Goal: Task Accomplishment & Management: Manage account settings

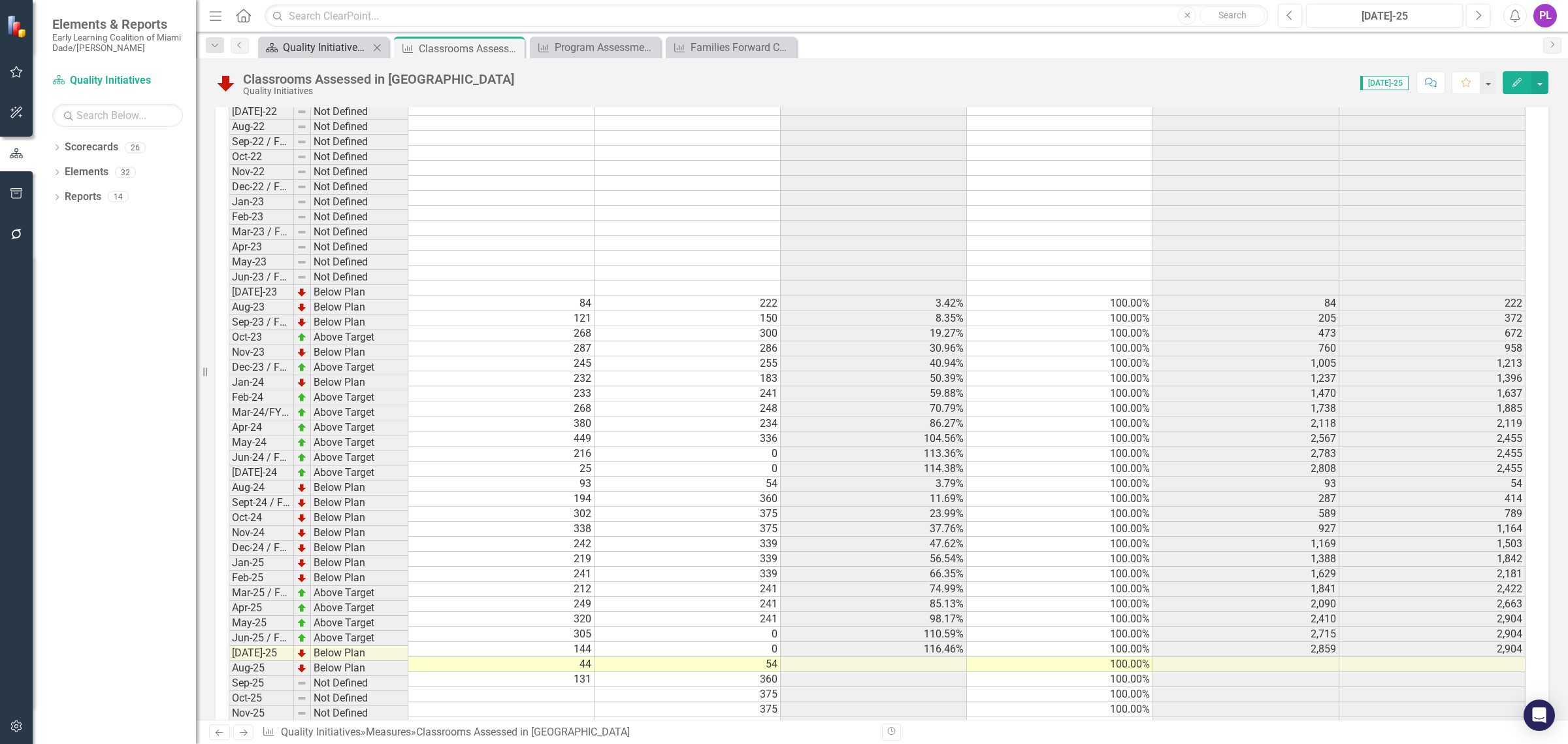
scroll to position [1494, 0]
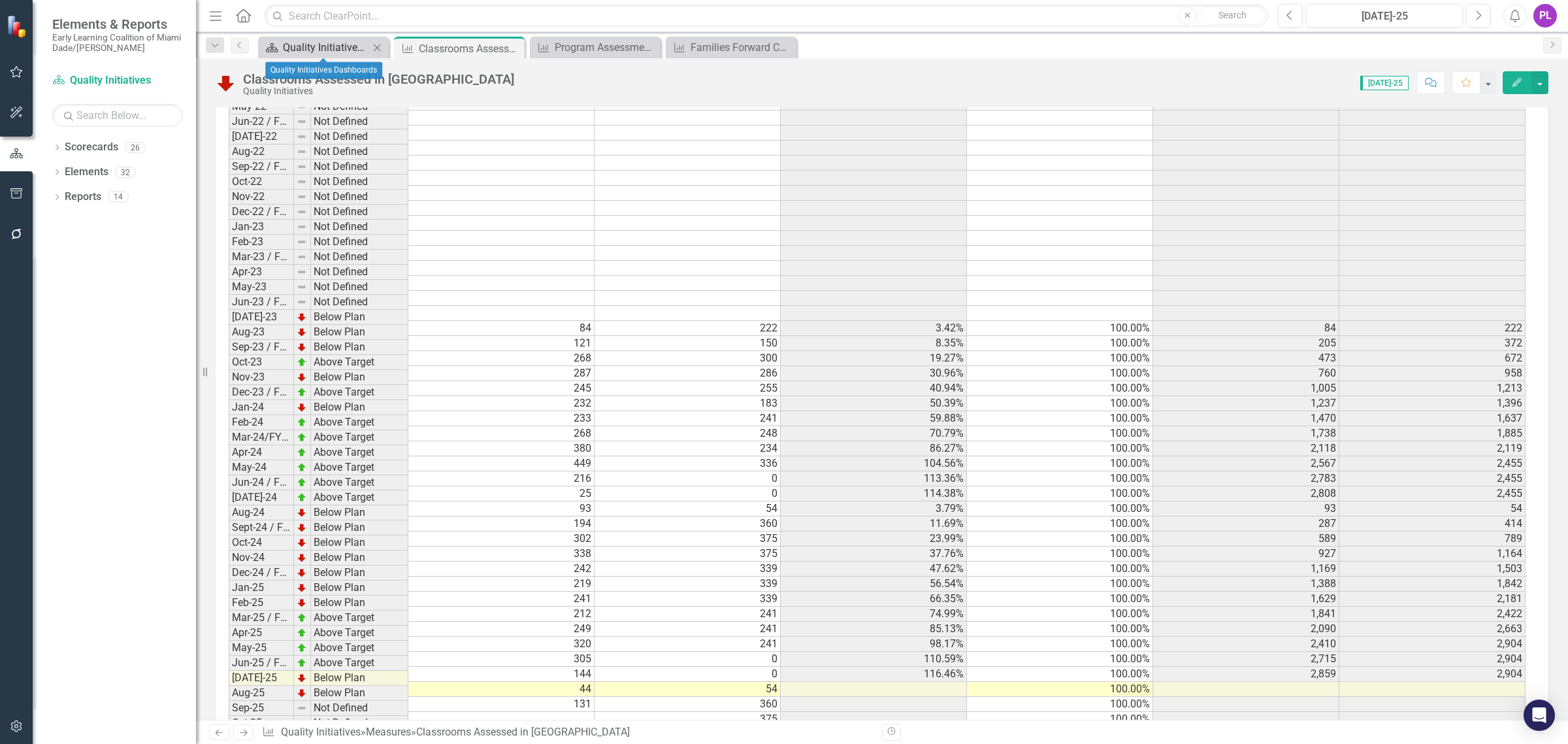
click at [326, 41] on div "Quality Initiatives Dashboards" at bounding box center [326, 48] width 86 height 17
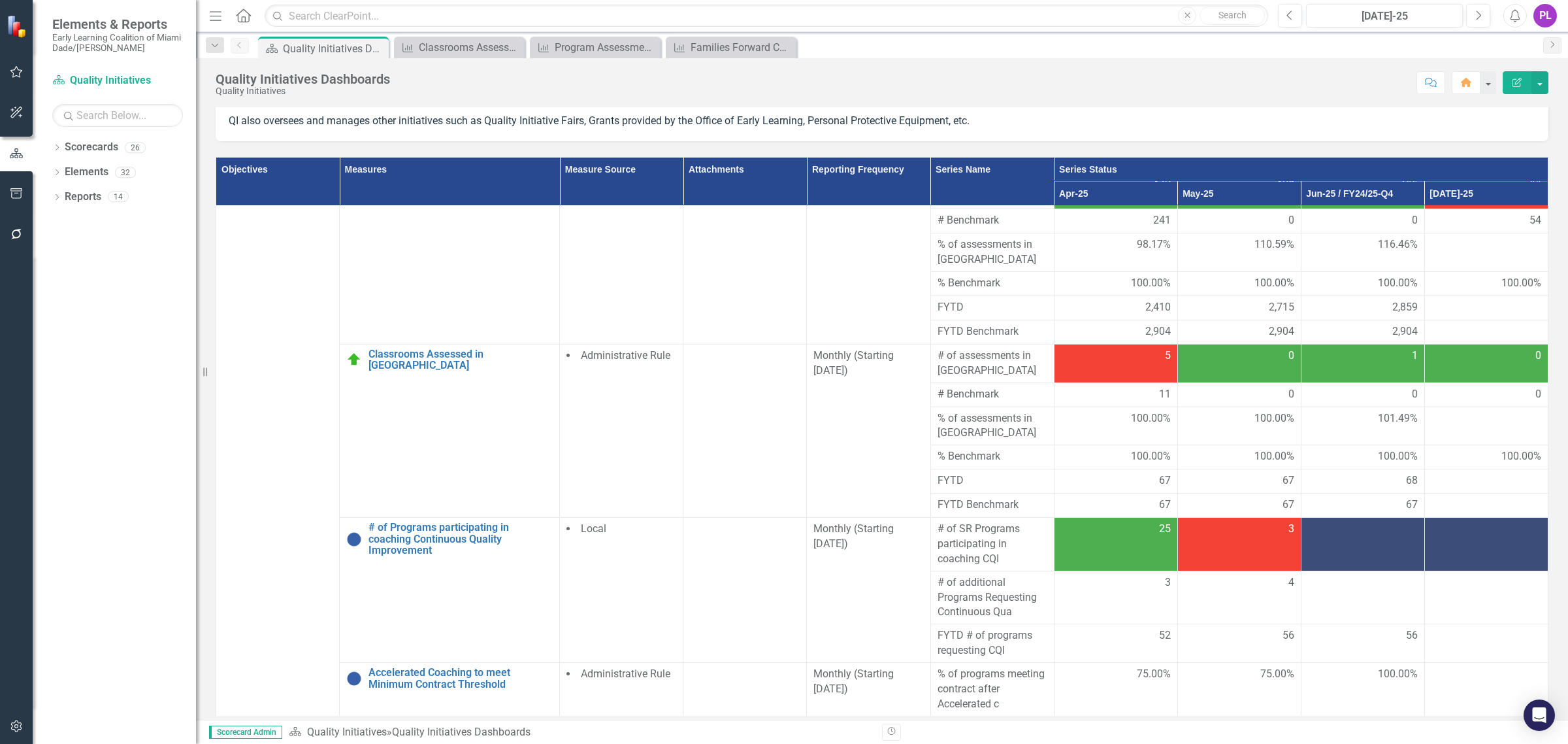
scroll to position [1307, 0]
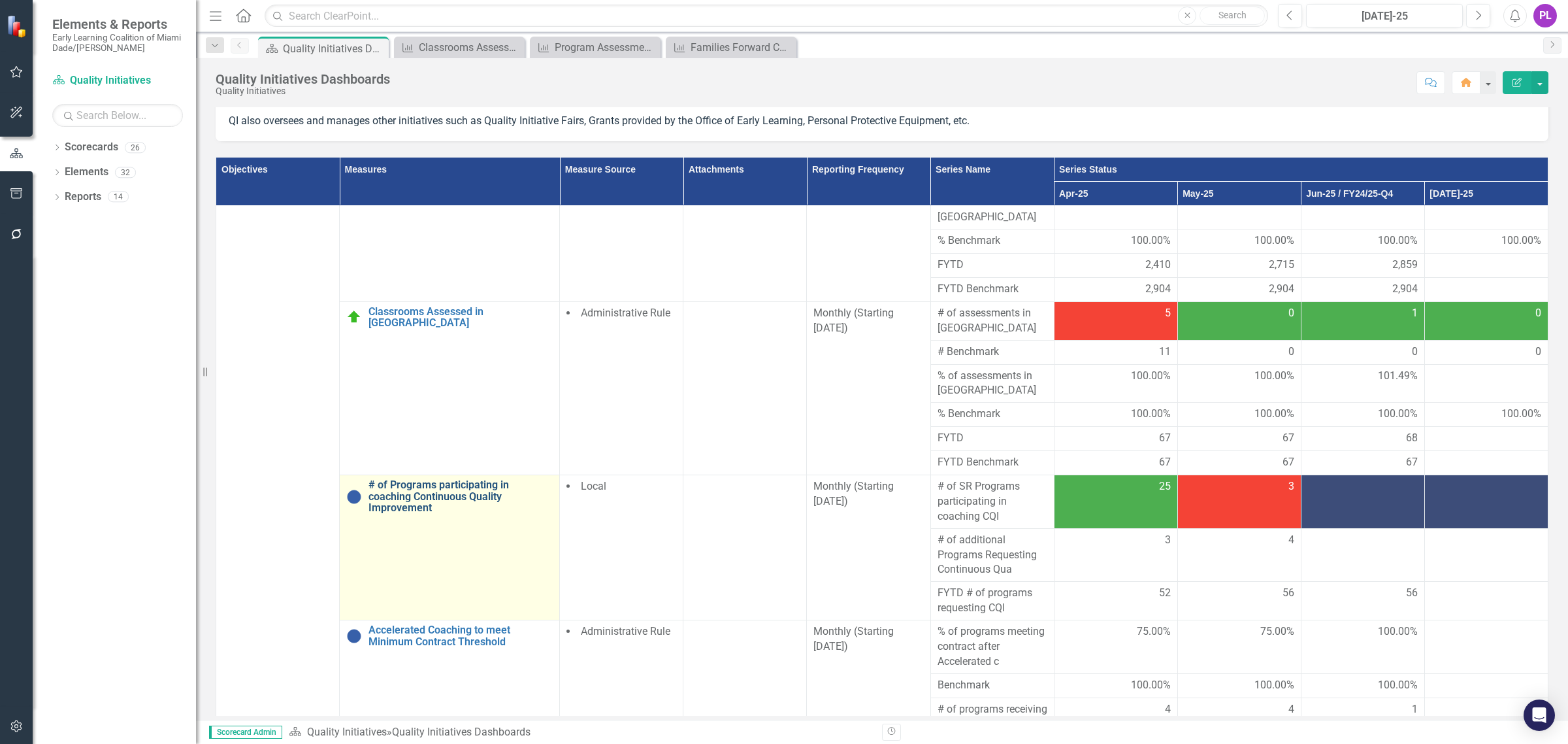
click at [480, 479] on link "# of Programs participating in coaching Continuous Quality Improvement" at bounding box center [461, 497] width 184 height 35
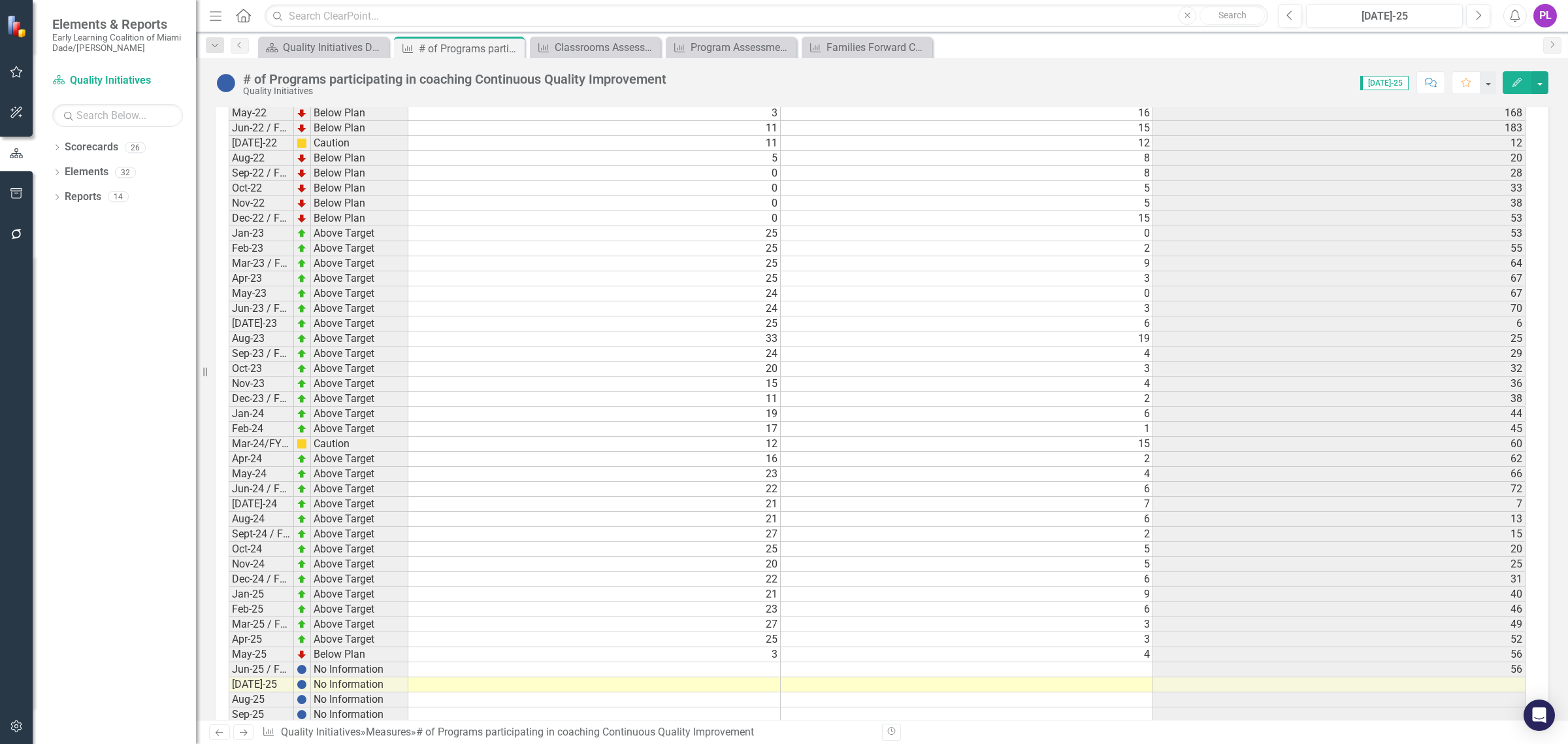
scroll to position [1150, 0]
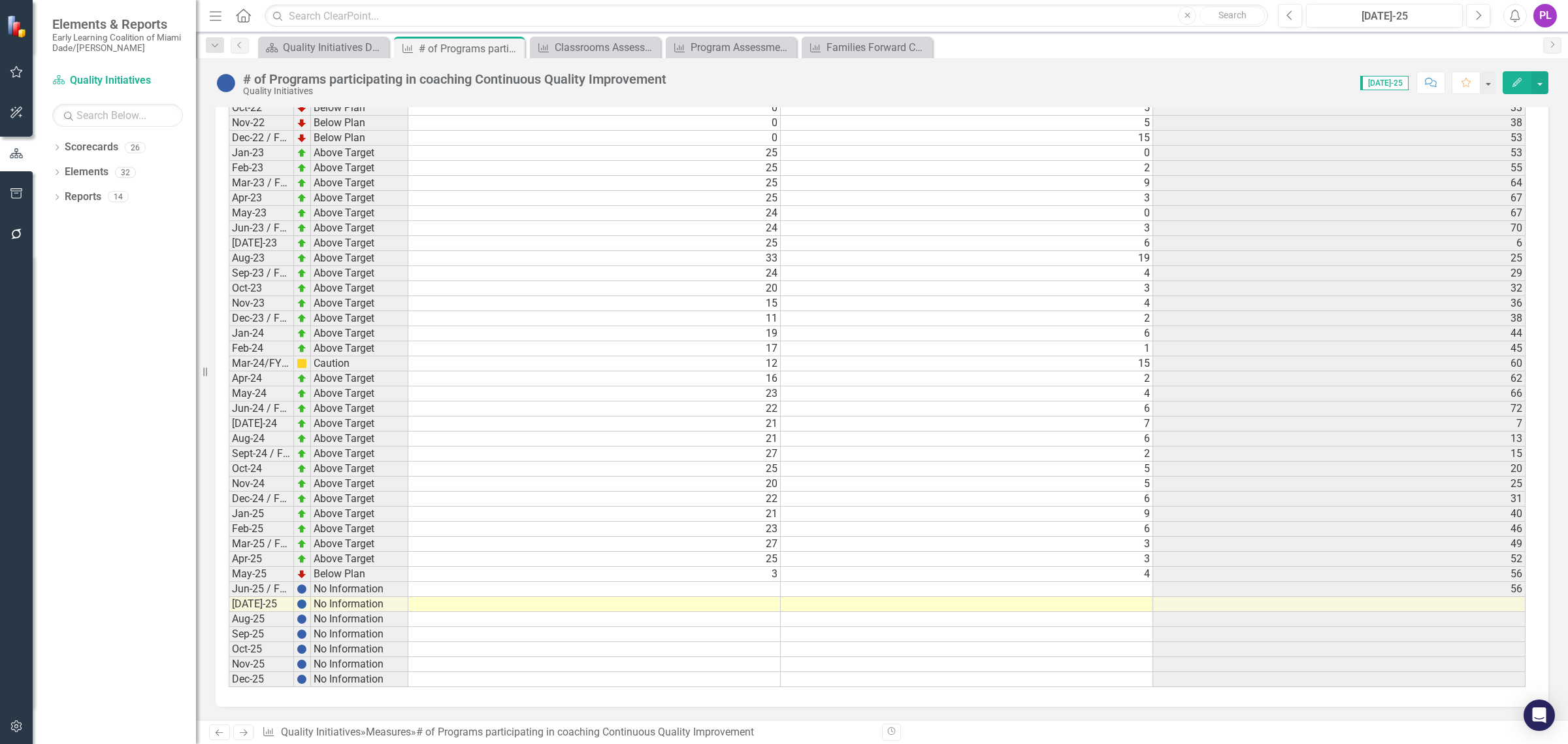
click at [249, 574] on td "May-25" at bounding box center [261, 574] width 65 height 15
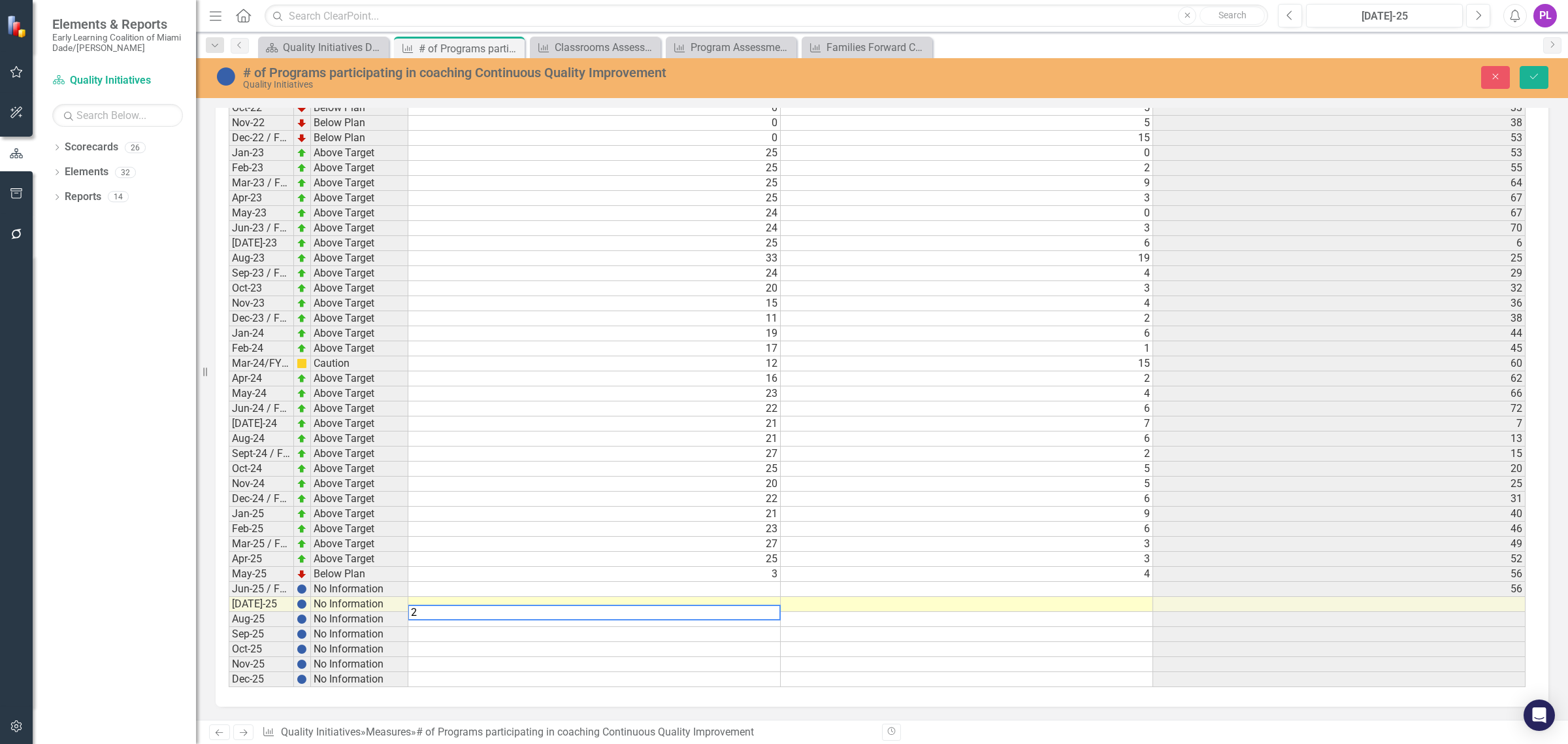
type textarea "26"
click at [229, 563] on div "Period Status # of SR Programs participating in coaching CQI # of additional Pr…" at bounding box center [229, 273] width 0 height 828
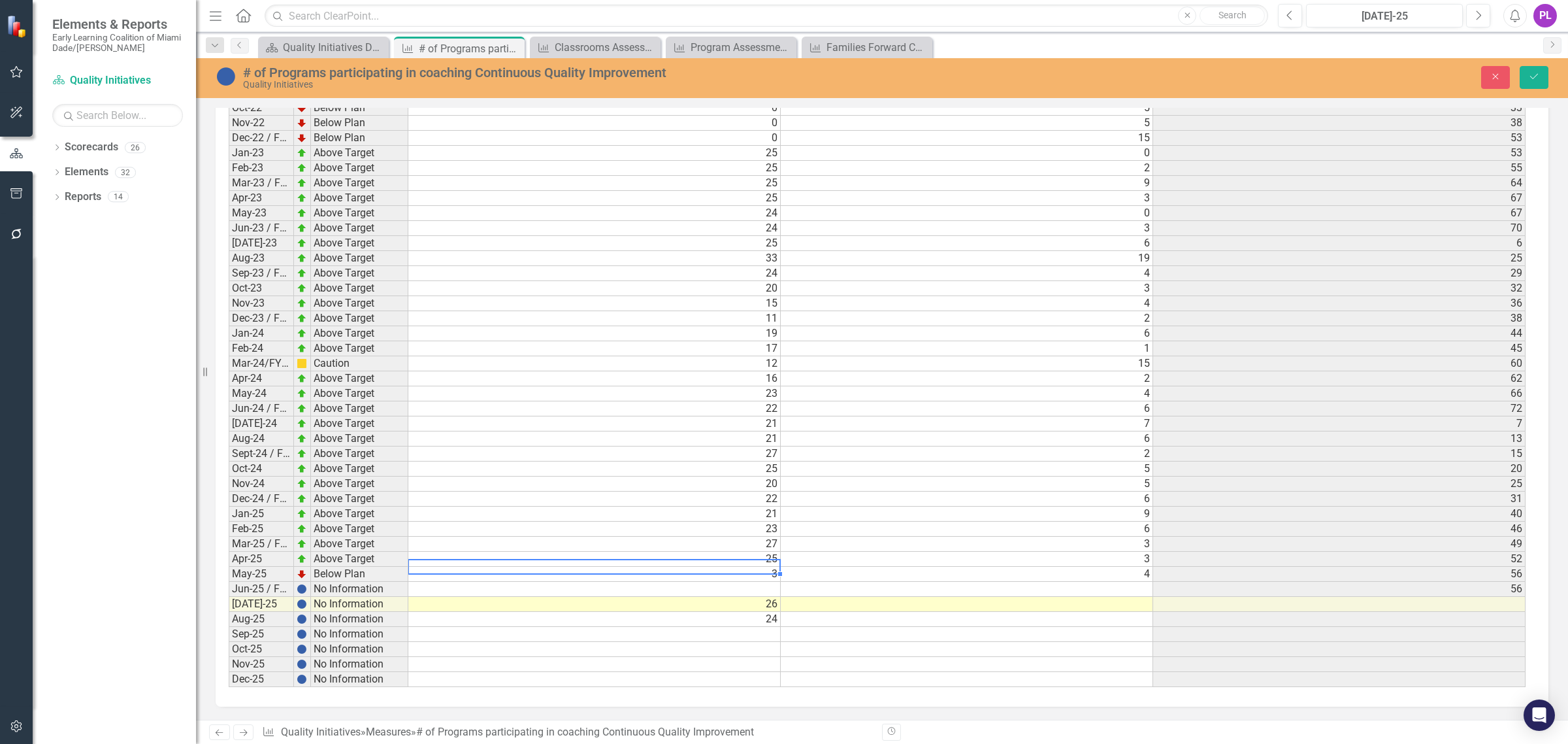
drag, startPoint x: 688, startPoint y: 589, endPoint x: 693, endPoint y: 577, distance: 13.0
click at [688, 589] on td at bounding box center [594, 589] width 372 height 15
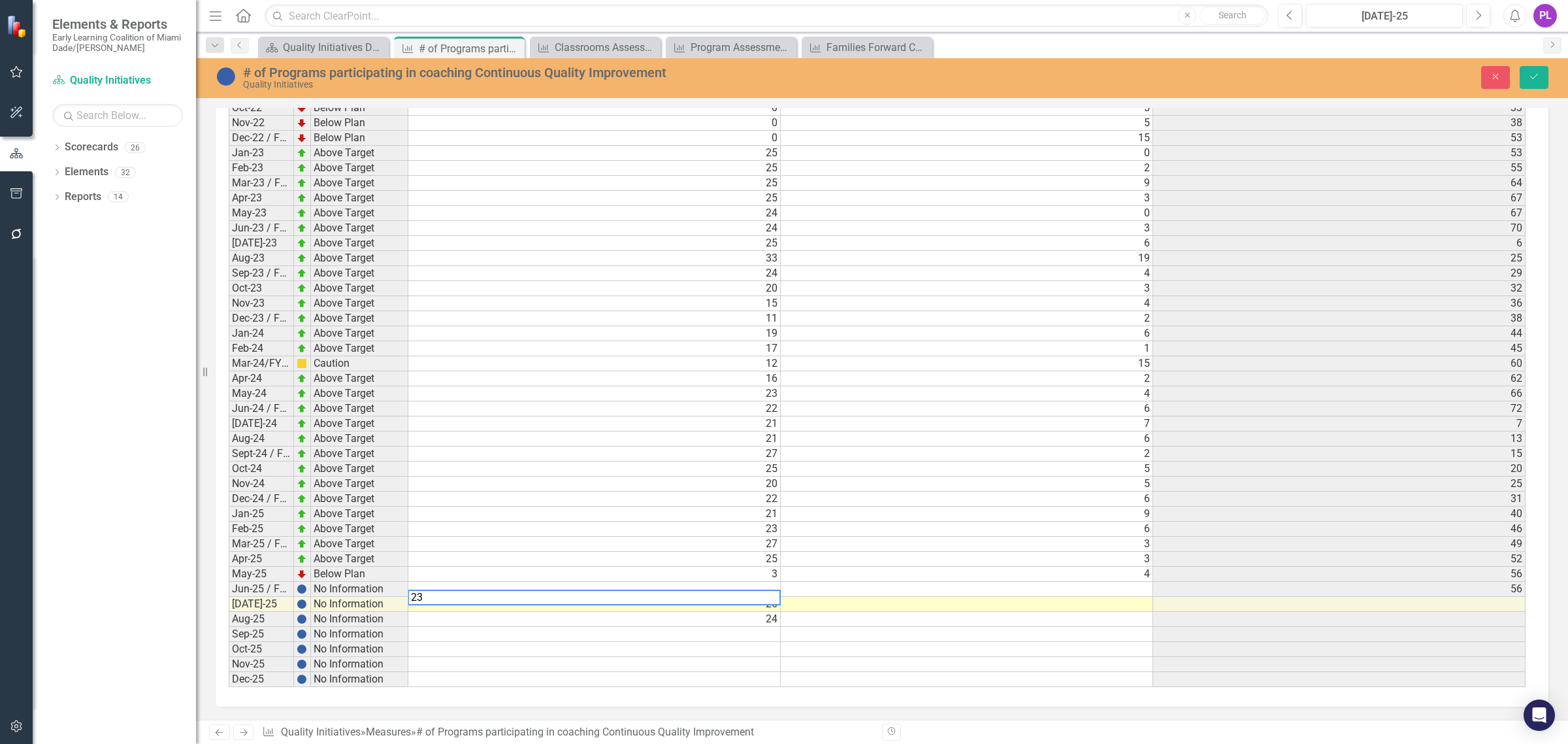
type textarea "23"
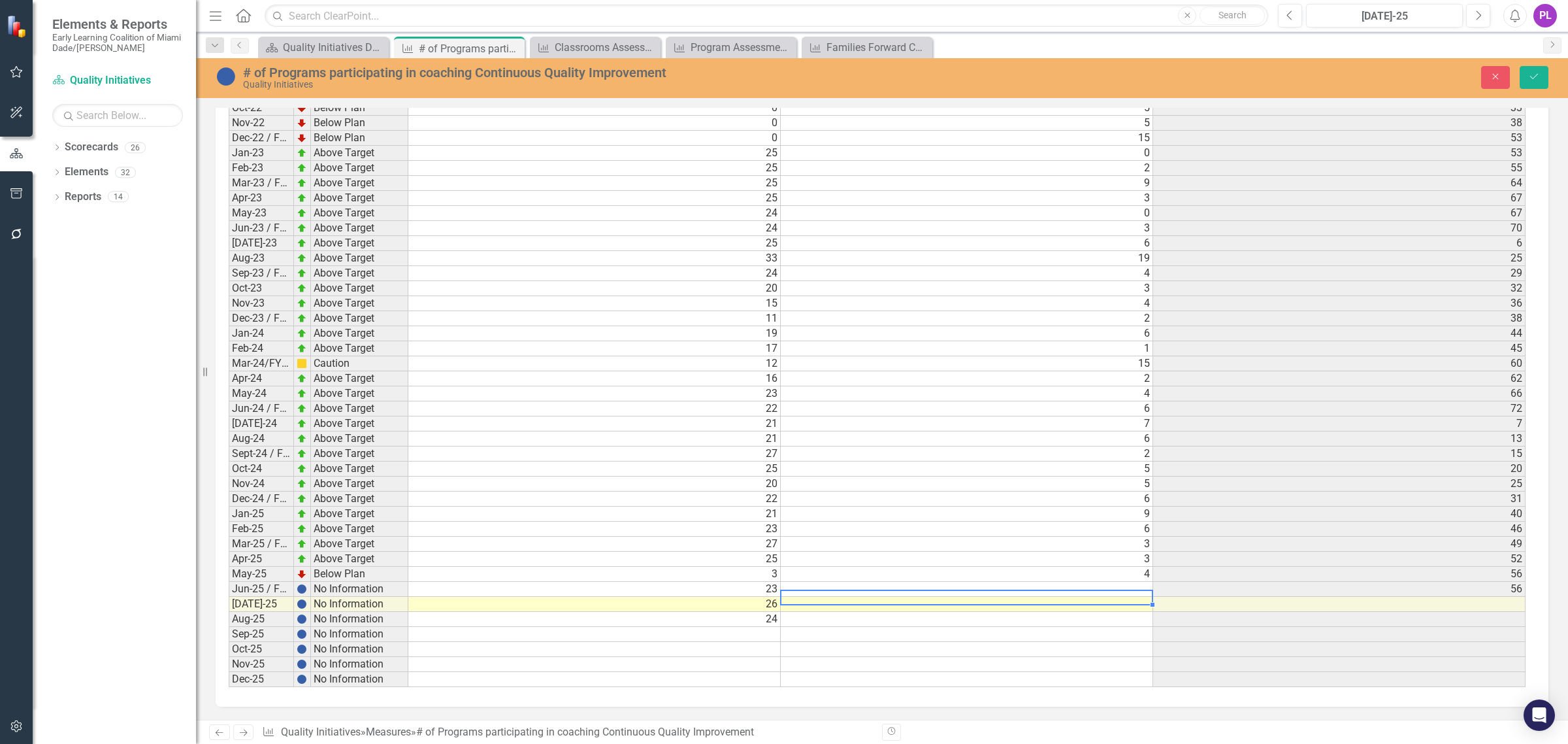
click at [229, 580] on div "Period Status # of SR Programs participating in coaching CQI # of additional Pr…" at bounding box center [229, 273] width 0 height 828
click at [840, 586] on td at bounding box center [967, 589] width 372 height 15
type textarea "8"
click at [1056, 602] on td at bounding box center [967, 604] width 372 height 15
type textarea "7"
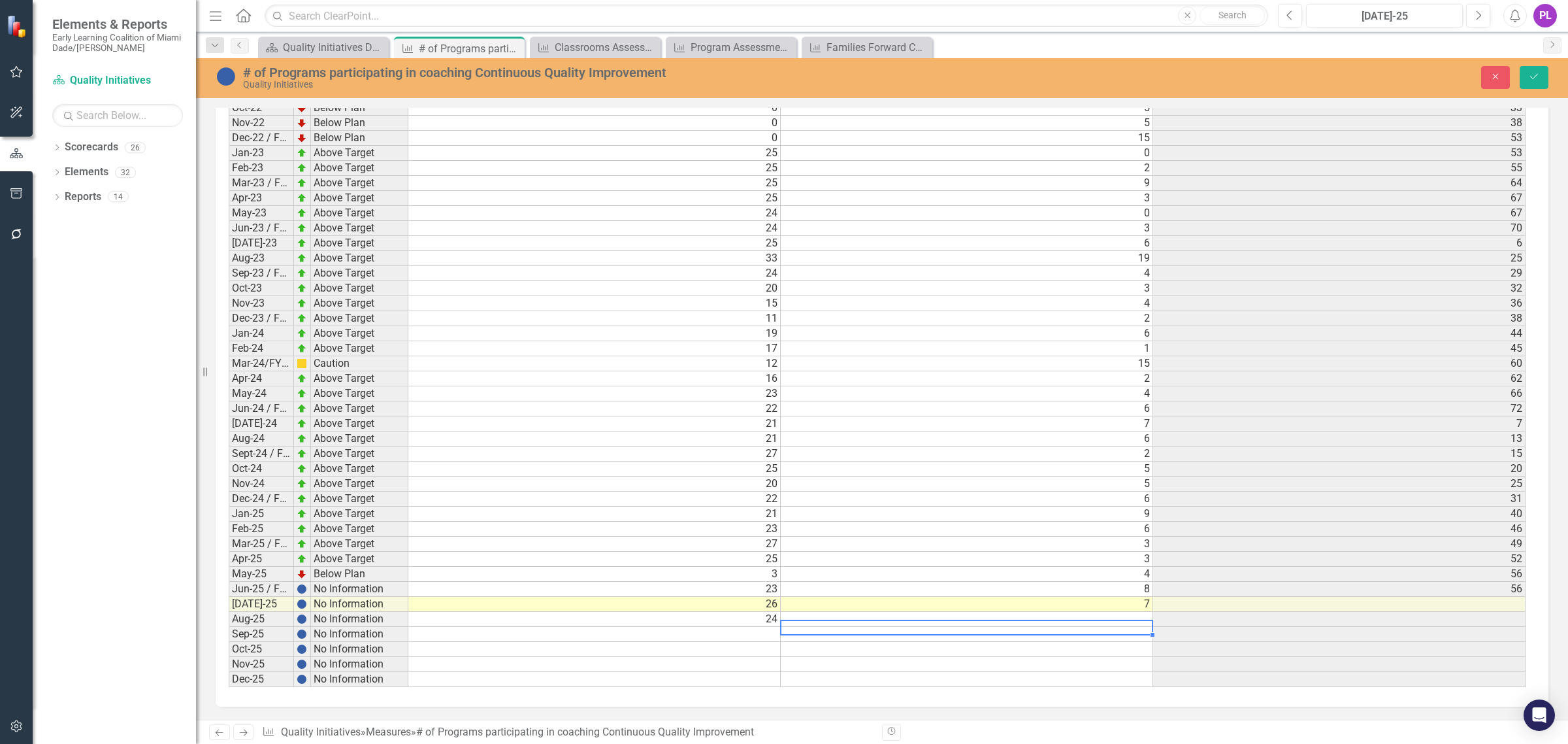
click at [1134, 620] on td at bounding box center [967, 619] width 372 height 15
type textarea "5"
click at [1534, 518] on div "Period Status # of SR Programs participating in coaching CQI # of additional Pr…" at bounding box center [881, 279] width 1333 height 857
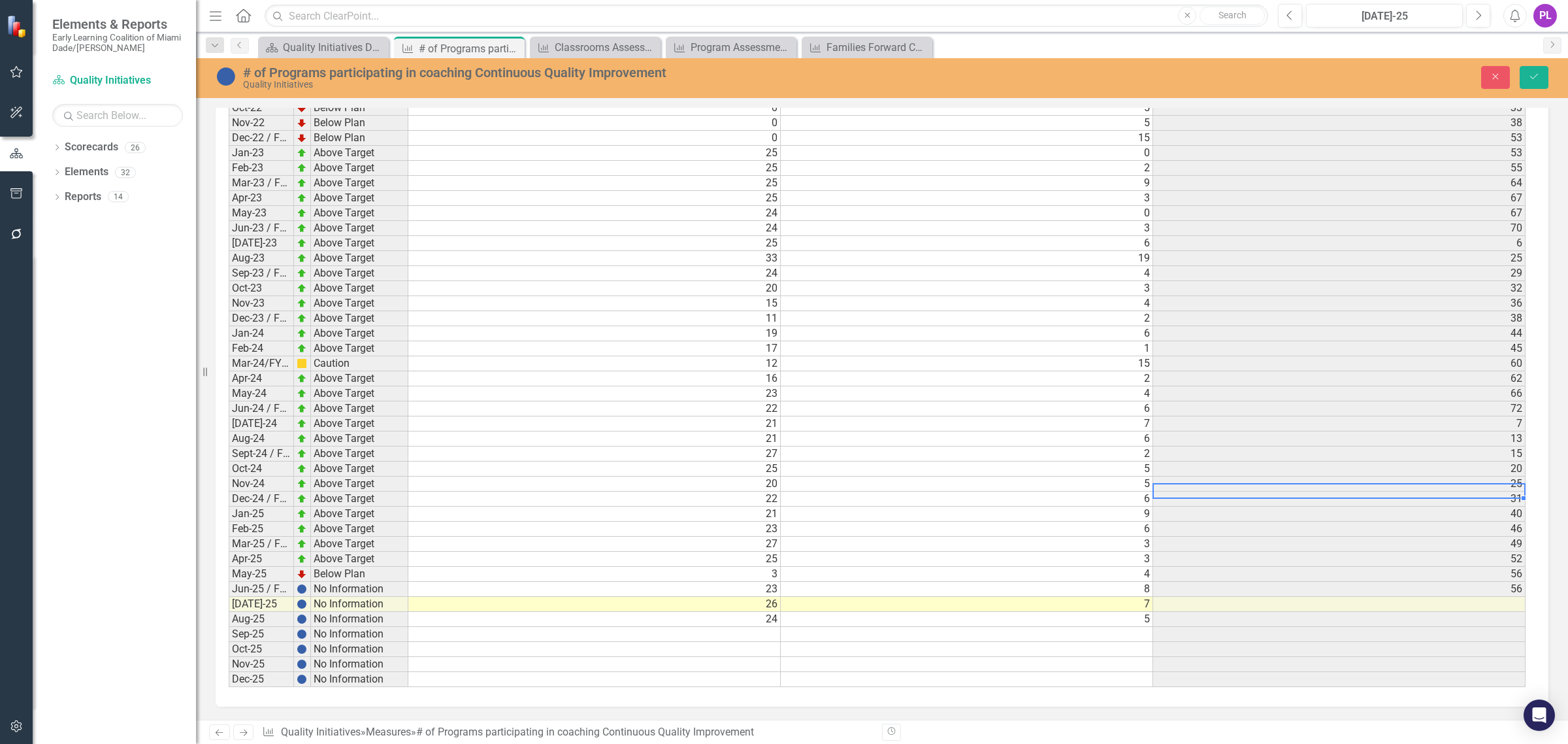
click at [229, 486] on div "Period Status # of SR Programs participating in coaching CQI # of additional Pr…" at bounding box center [229, 273] width 0 height 828
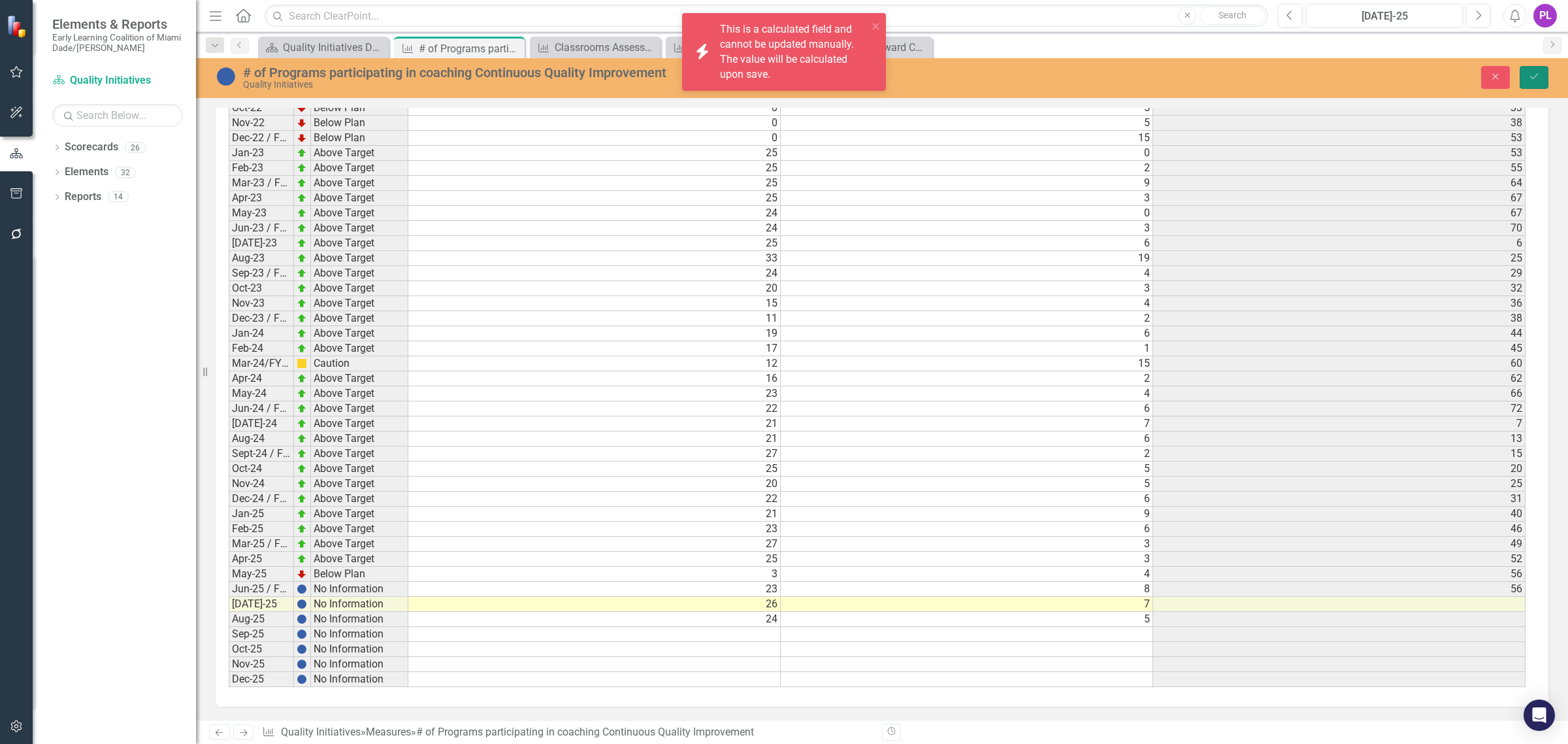
click at [1542, 74] on button "Save" at bounding box center [1534, 77] width 29 height 23
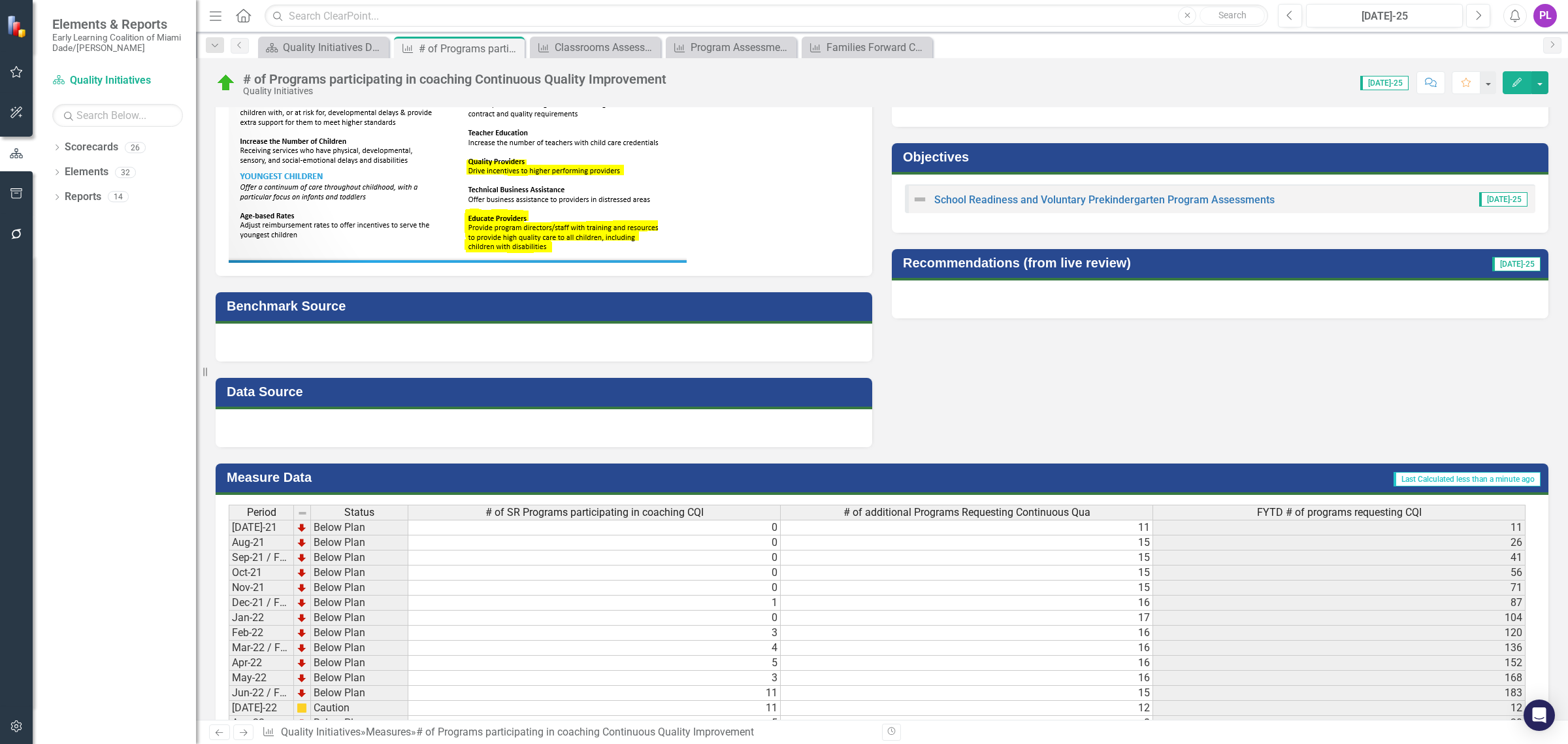
scroll to position [0, 0]
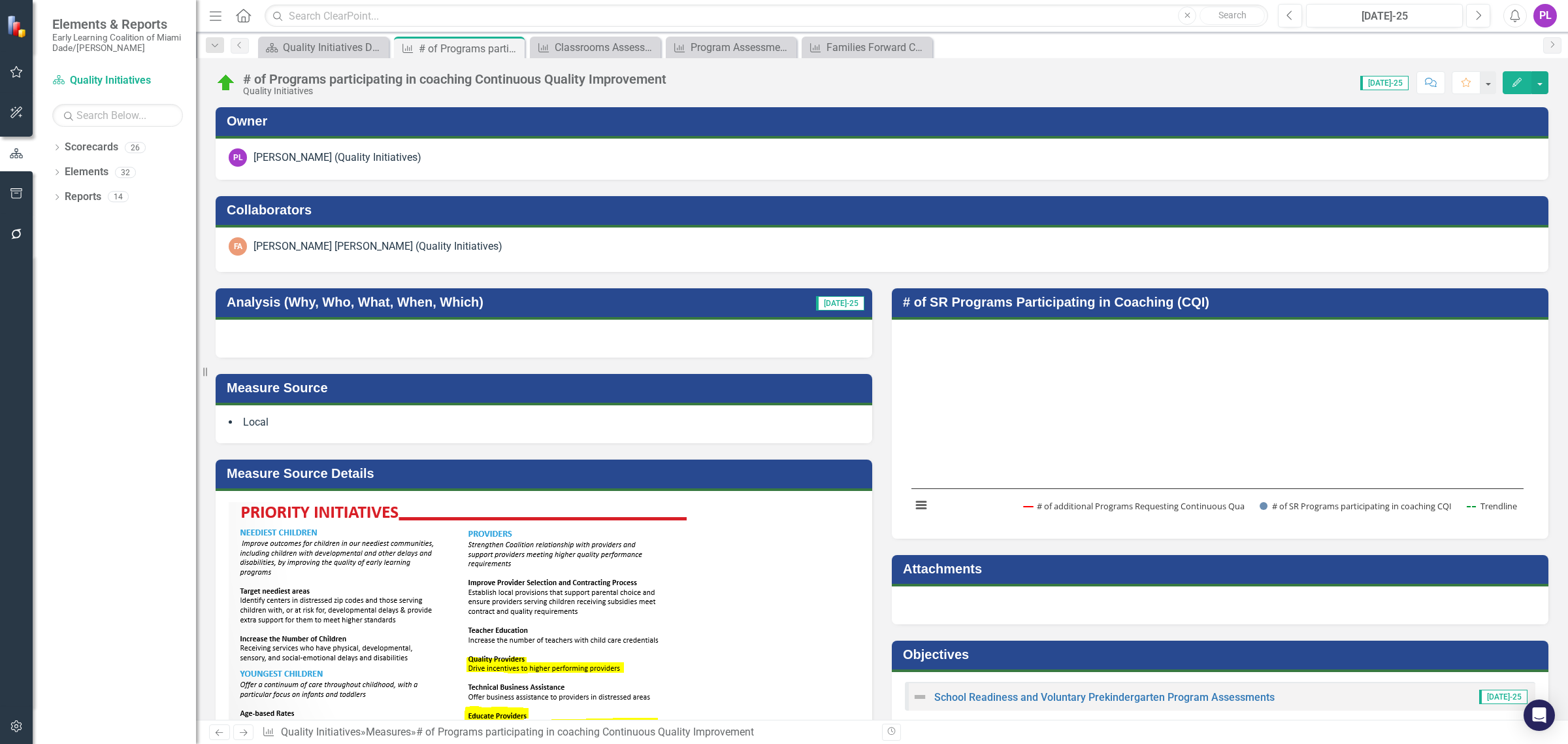
click at [1142, 307] on h3 "# of SR Programs Participating in Coaching (CQI)" at bounding box center [1222, 302] width 639 height 15
click at [1142, 306] on h3 "# of SR Programs Participating in Coaching (CQI)" at bounding box center [1222, 302] width 639 height 15
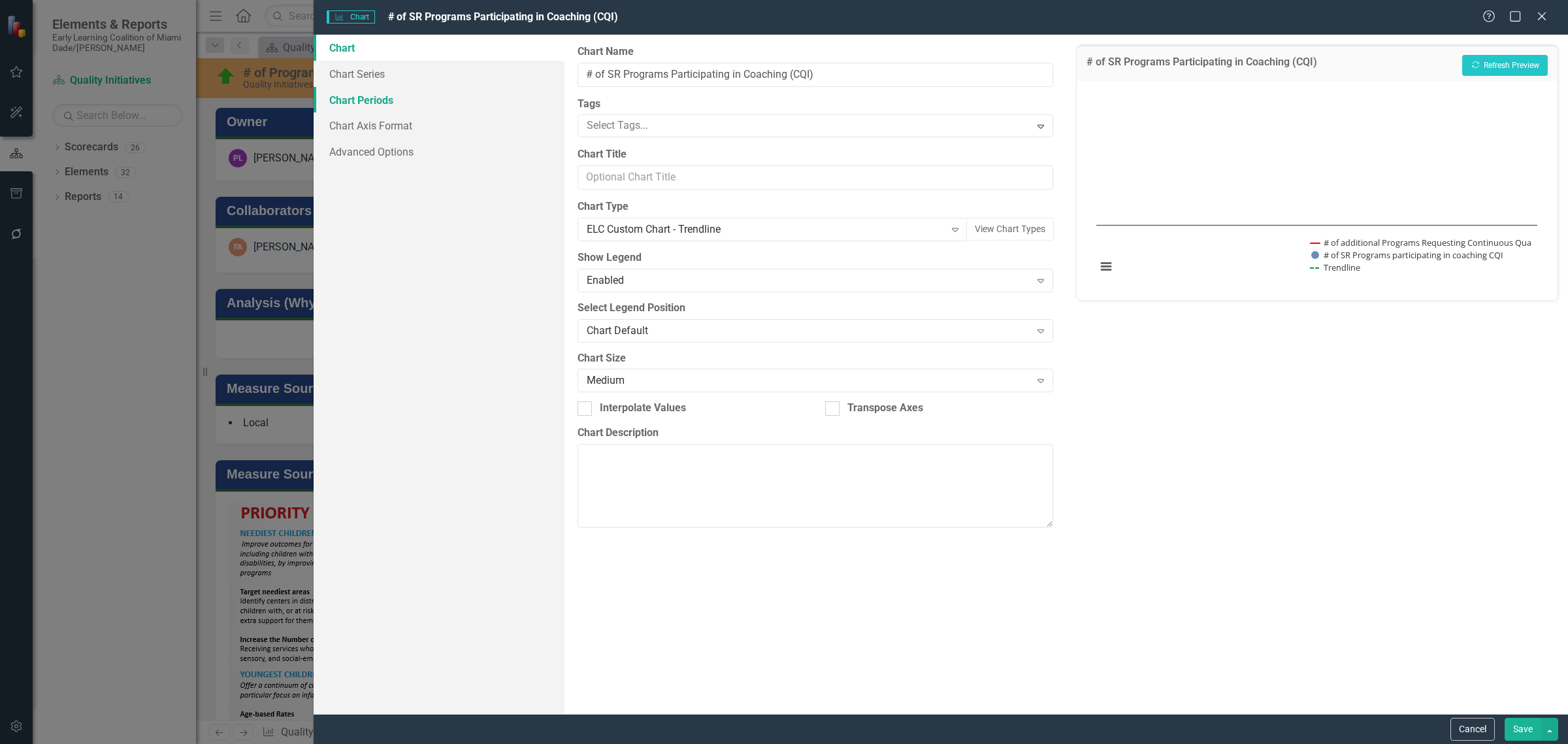
click at [387, 94] on link "Chart Periods" at bounding box center [439, 100] width 251 height 26
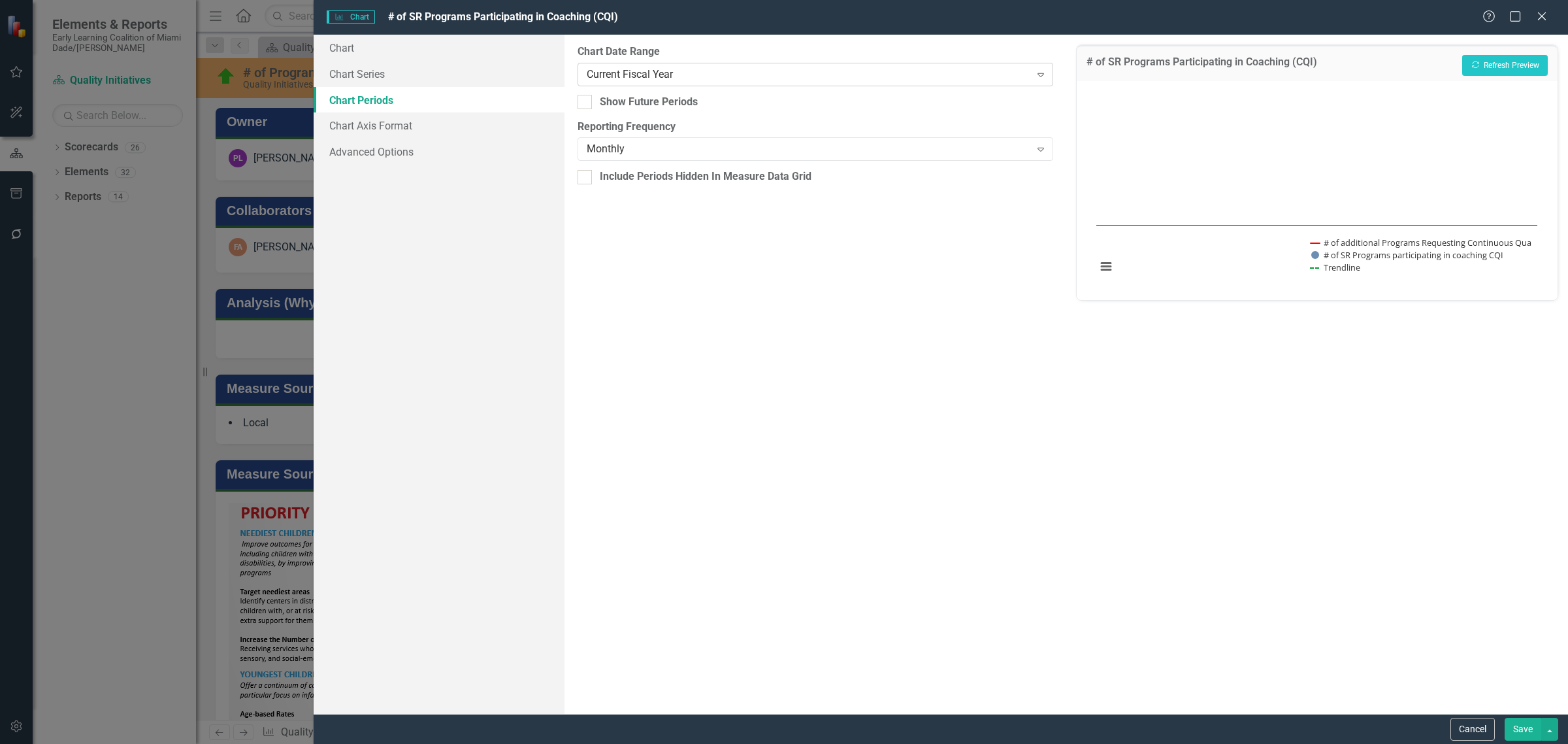
click at [685, 73] on div "Current Fiscal Year" at bounding box center [808, 74] width 443 height 15
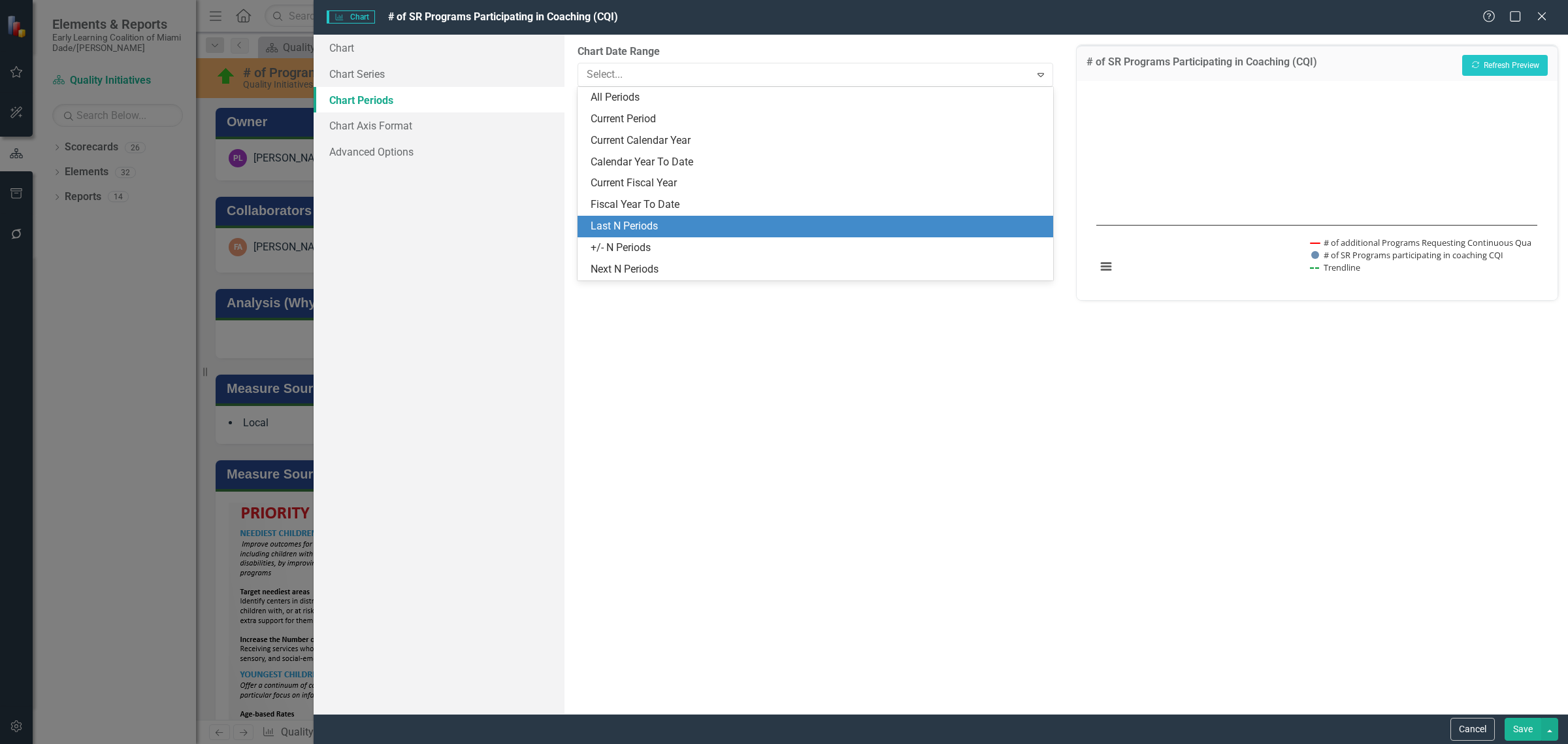
click at [700, 229] on div "Last N Periods" at bounding box center [818, 226] width 455 height 15
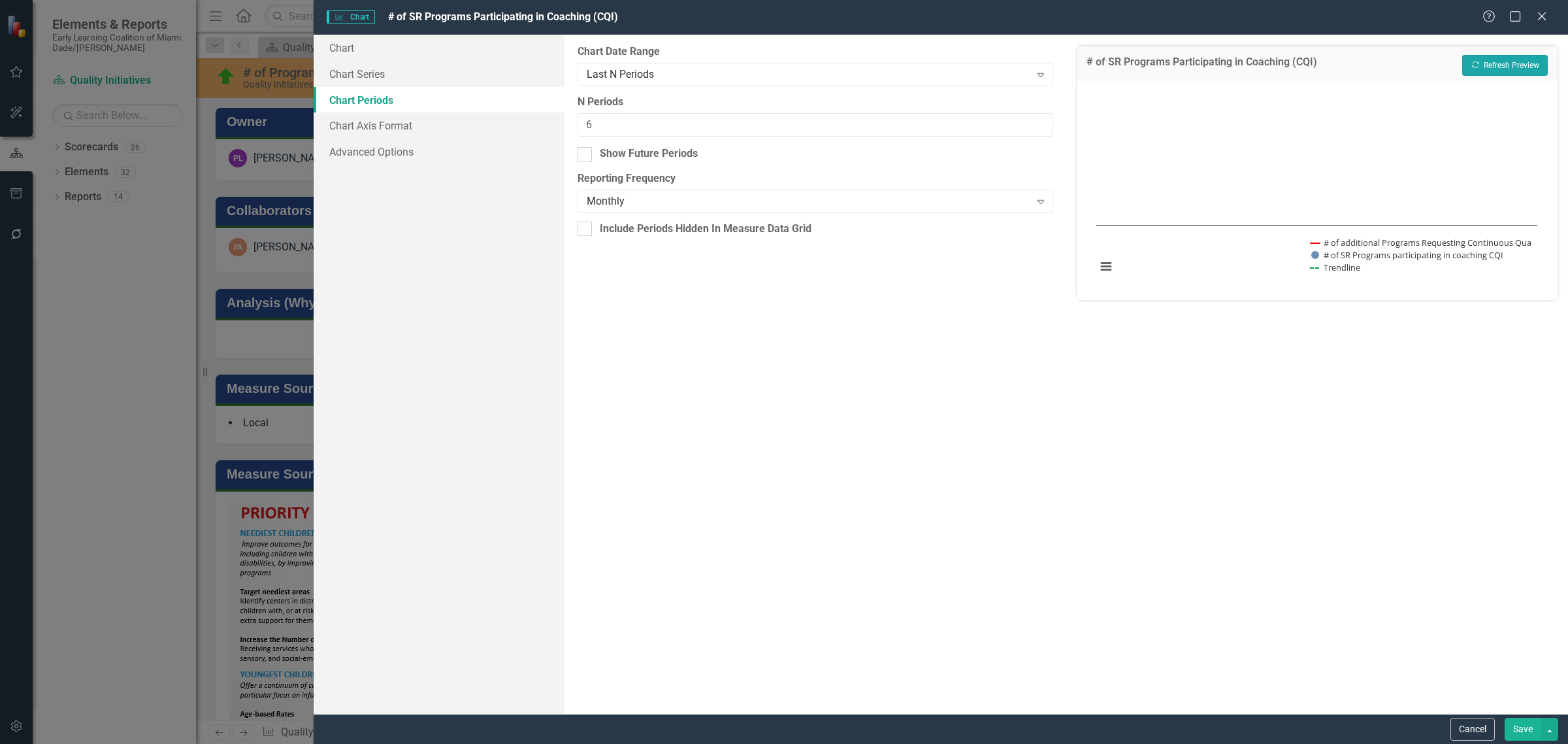
click at [1511, 65] on button "Recalculate Refresh Preview" at bounding box center [1505, 65] width 86 height 21
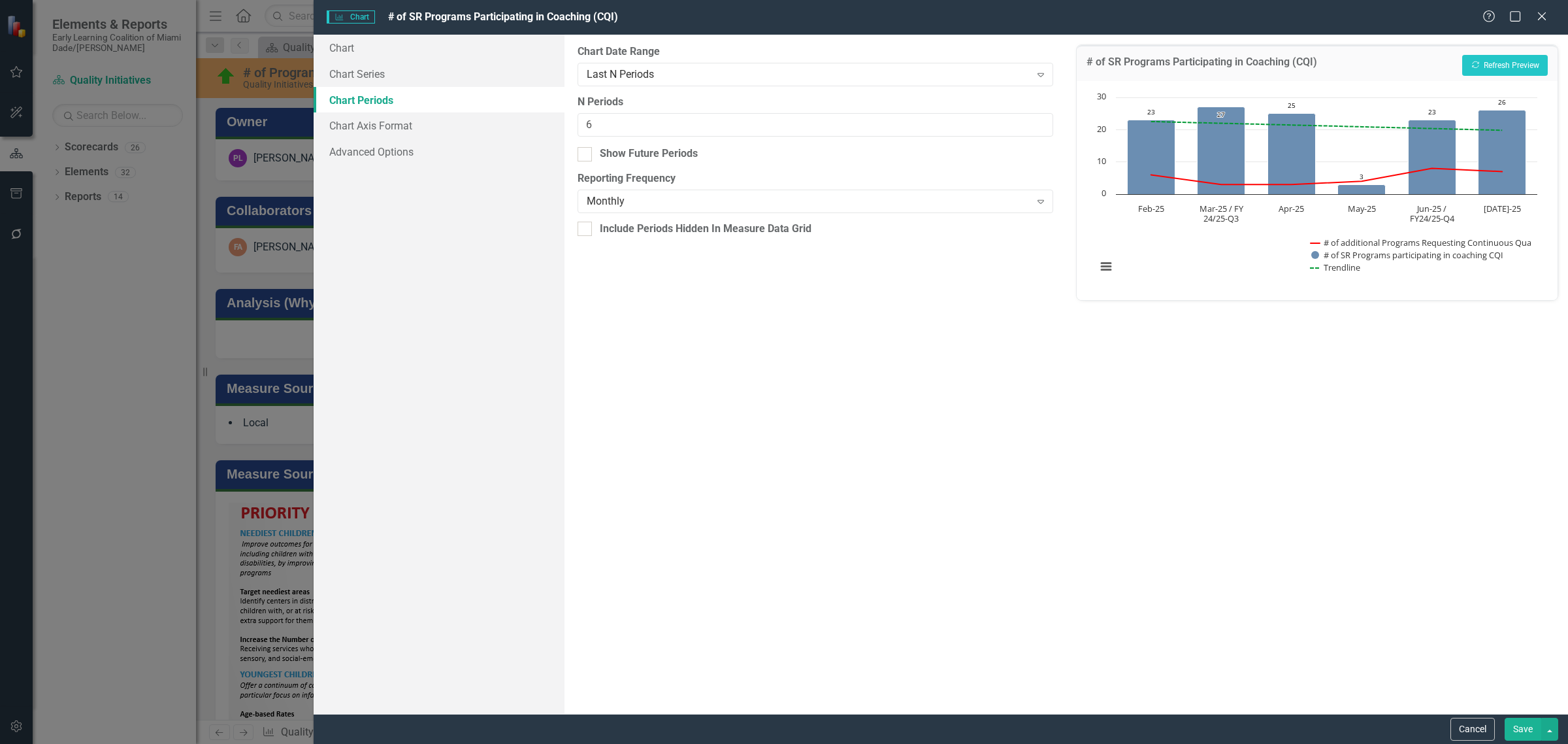
click at [1517, 724] on button "Save" at bounding box center [1523, 728] width 37 height 23
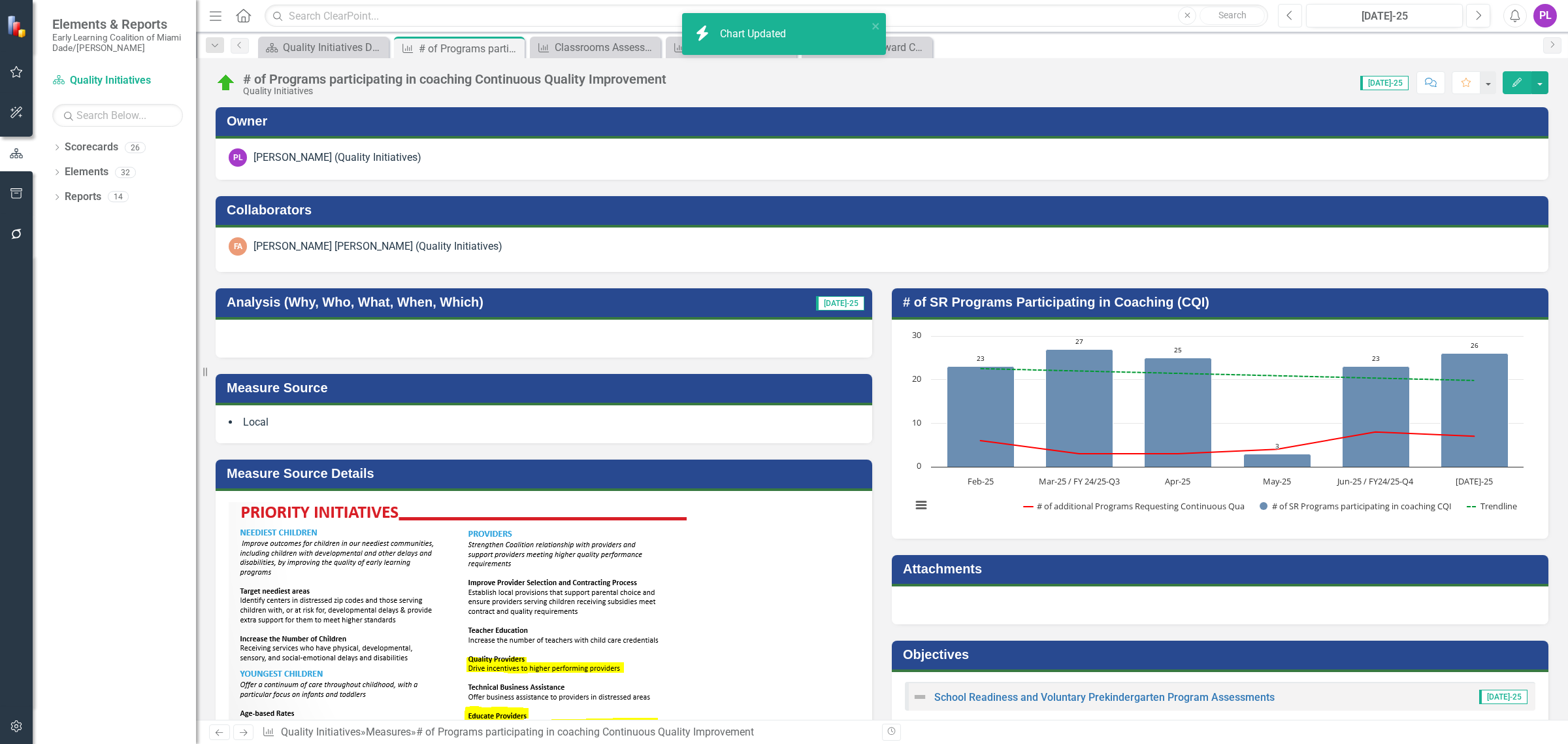
click at [1288, 14] on icon "button" at bounding box center [1290, 15] width 6 height 9
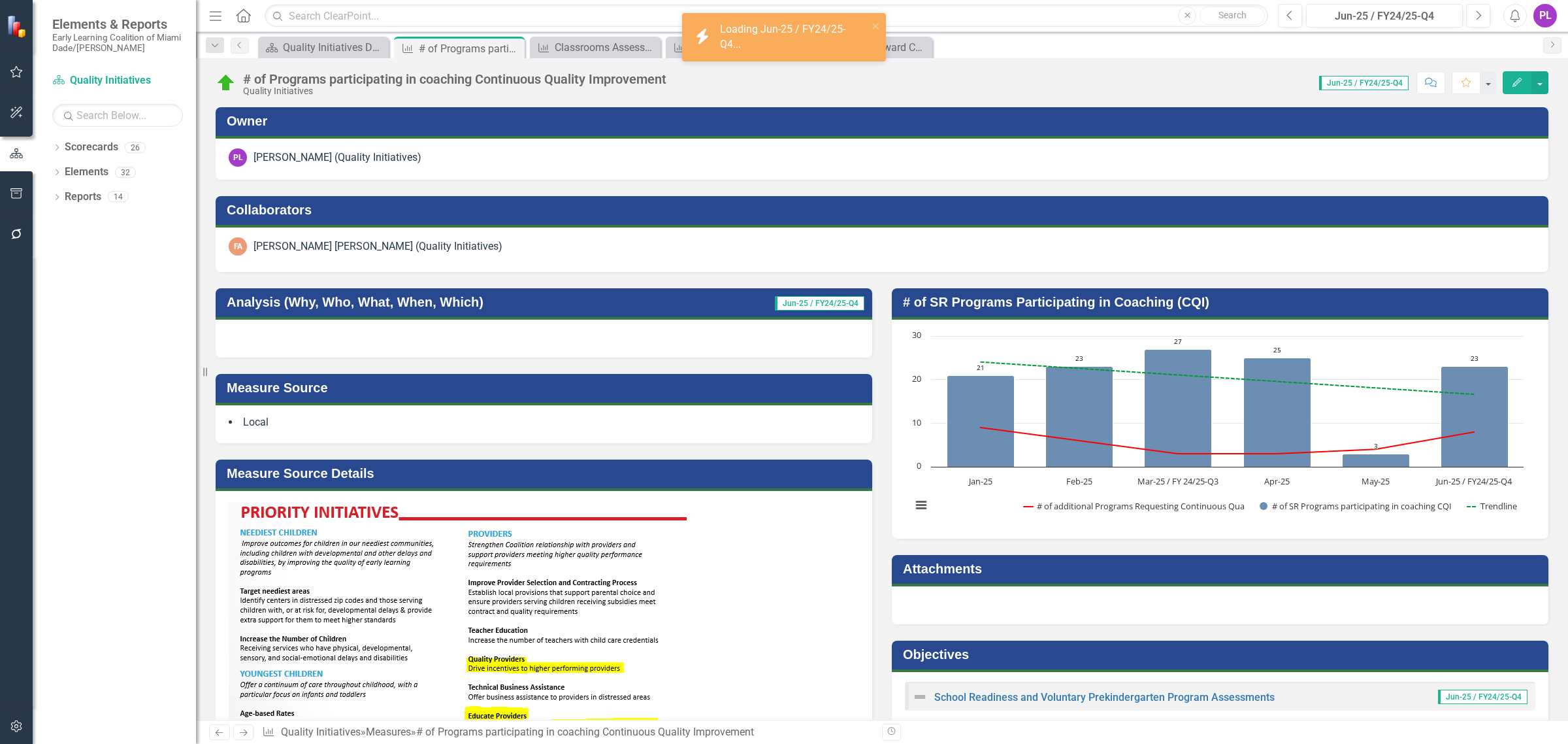
click at [1491, 15] on div "Previous Jun-25 / FY24/25-Q4 Next" at bounding box center [1388, 16] width 219 height 24
click at [1482, 17] on icon "Next" at bounding box center [1479, 16] width 7 height 12
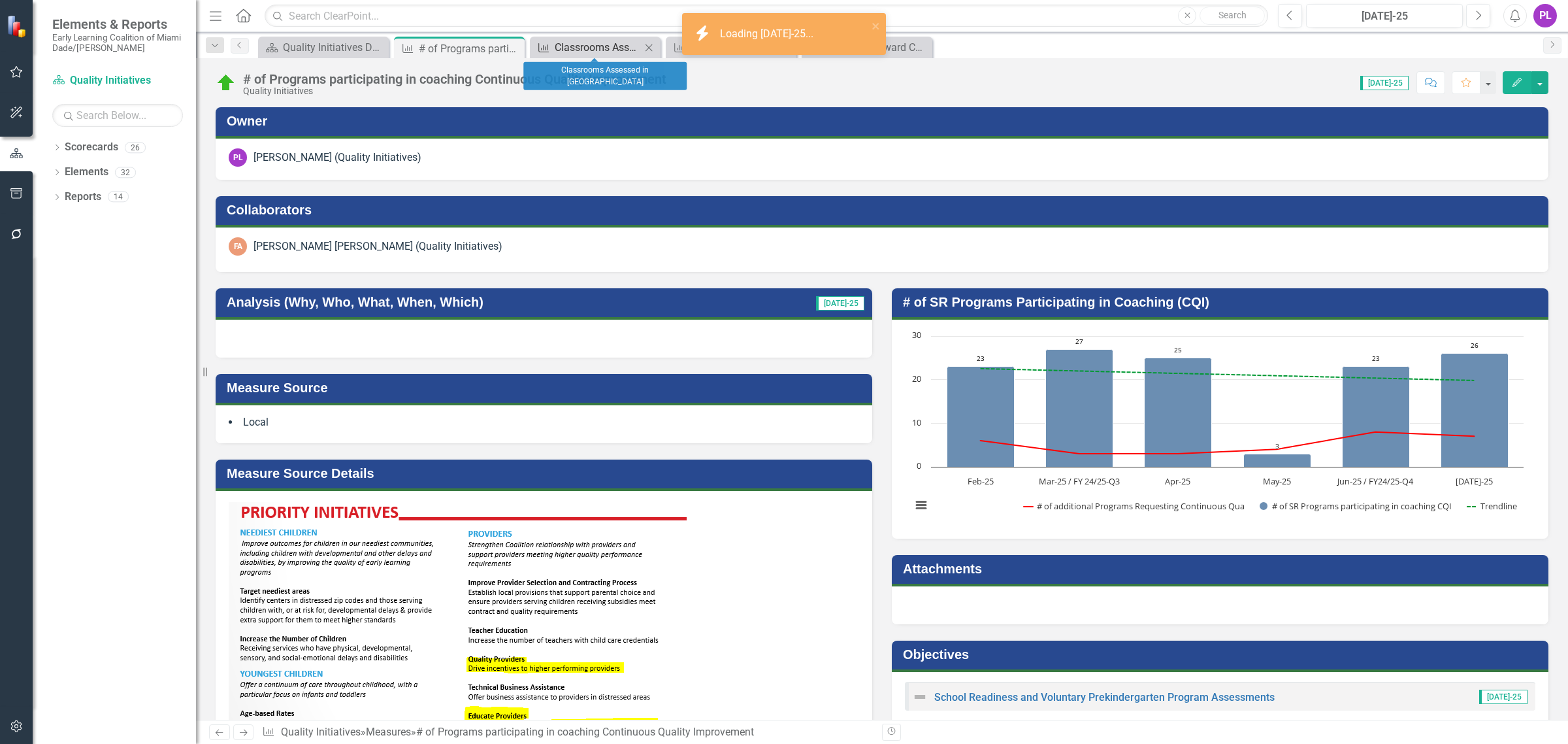
click at [589, 46] on div "Classrooms Assessed in [GEOGRAPHIC_DATA]" at bounding box center [598, 48] width 86 height 17
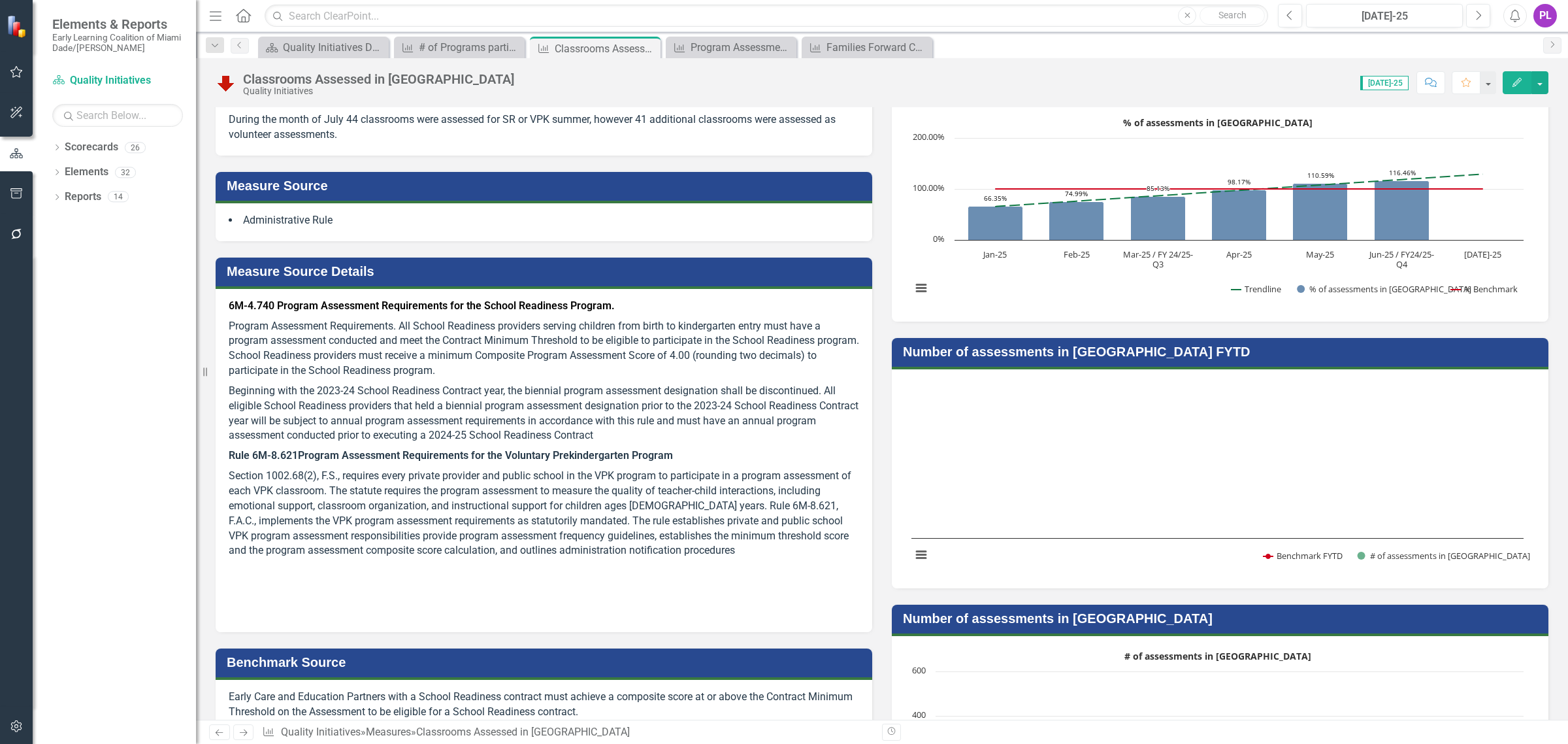
scroll to position [326, 0]
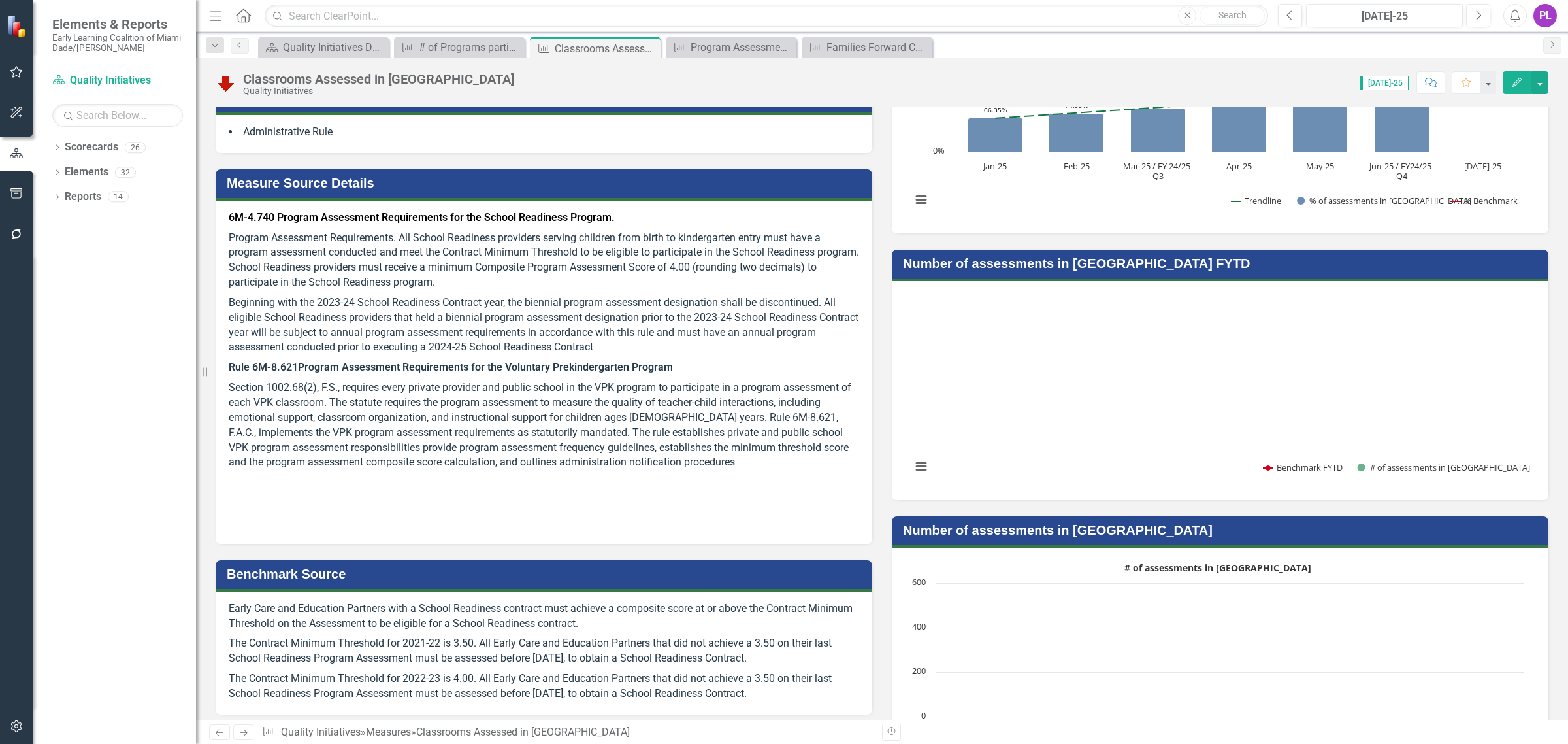
click at [1261, 265] on h3 "Number of assessments in [GEOGRAPHIC_DATA] FYTD" at bounding box center [1222, 264] width 639 height 15
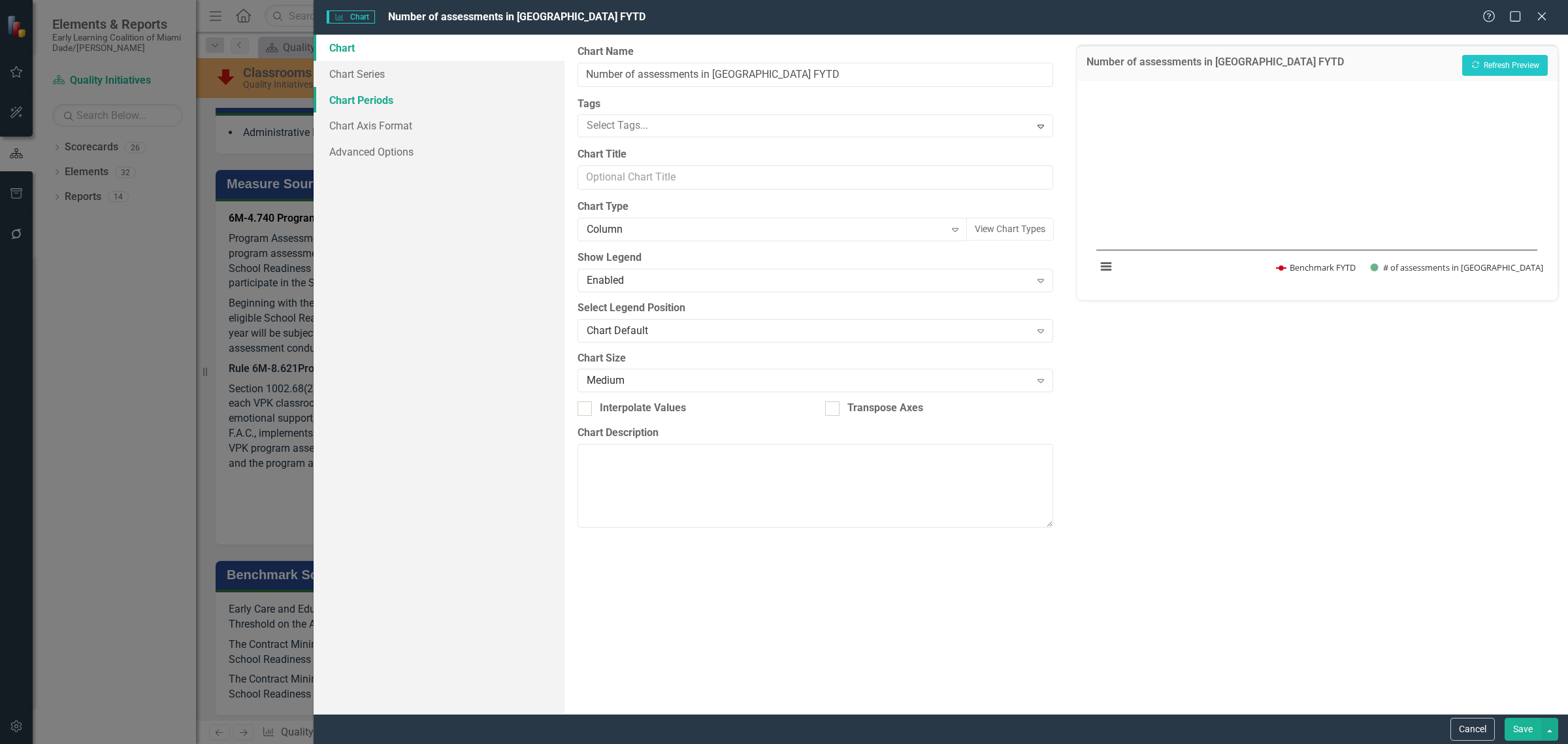
click at [390, 99] on link "Chart Periods" at bounding box center [439, 100] width 251 height 26
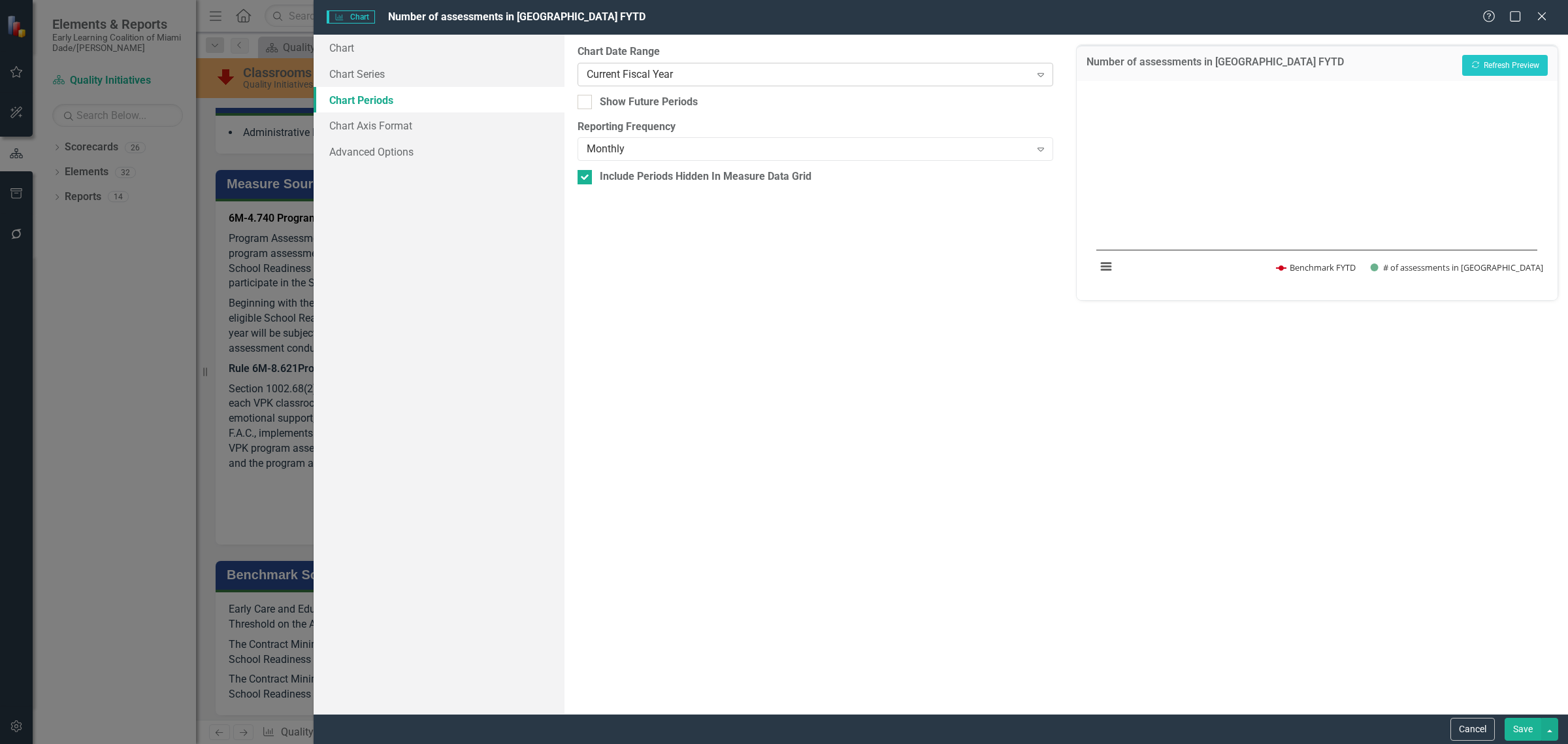
click at [685, 73] on div "Current Fiscal Year" at bounding box center [808, 74] width 443 height 15
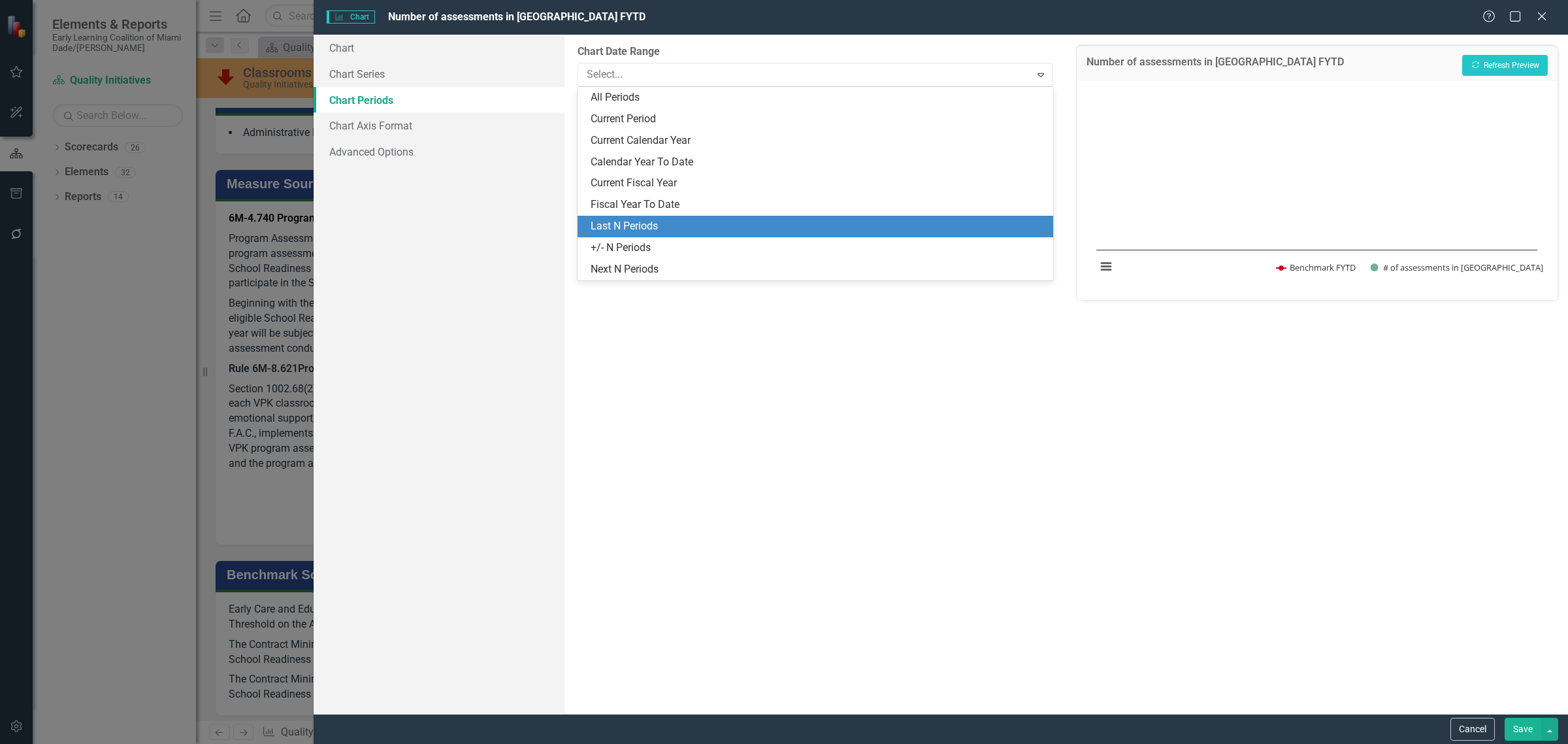
click at [671, 221] on div "Last N Periods" at bounding box center [818, 226] width 455 height 15
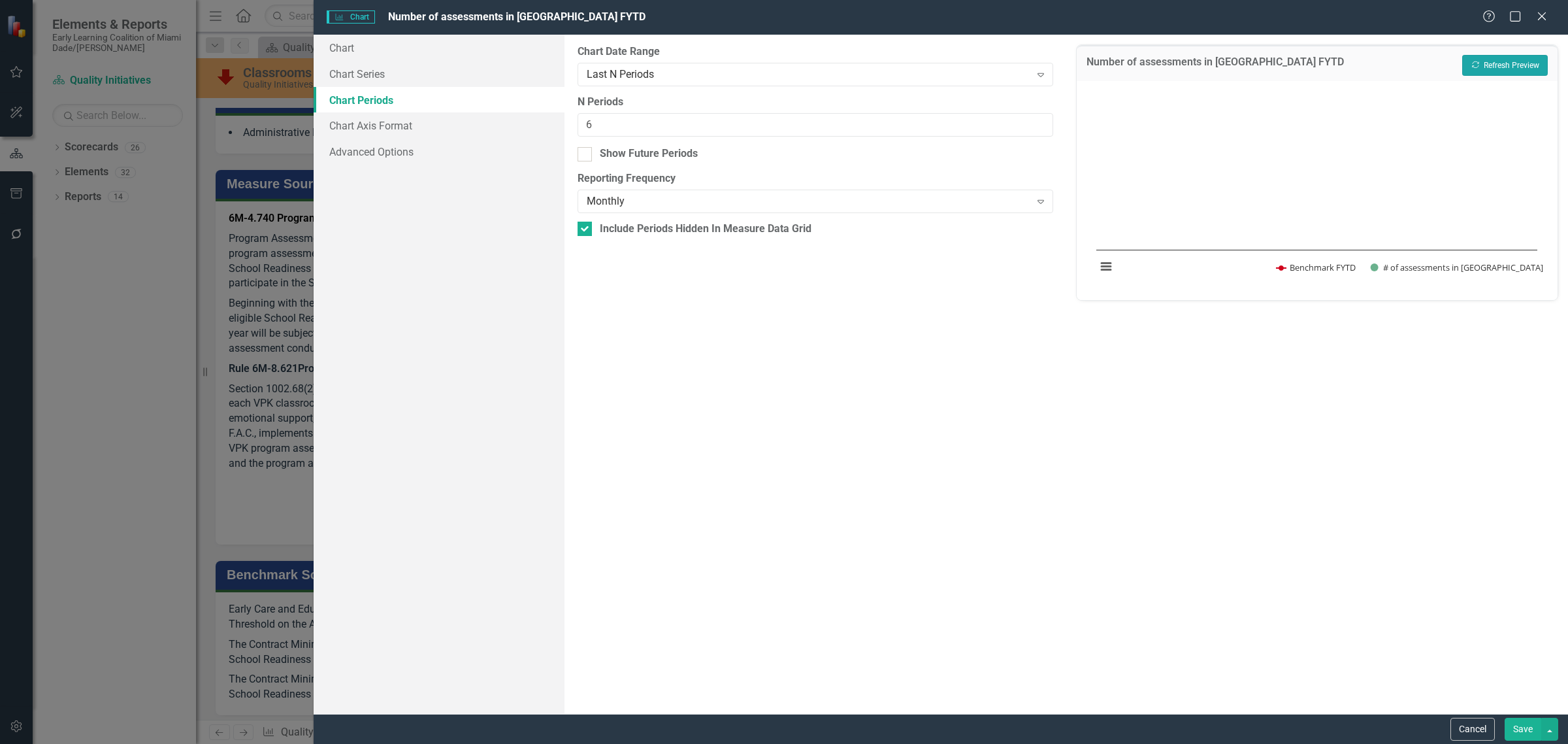
click at [1495, 60] on button "Recalculate Refresh Preview" at bounding box center [1505, 65] width 86 height 21
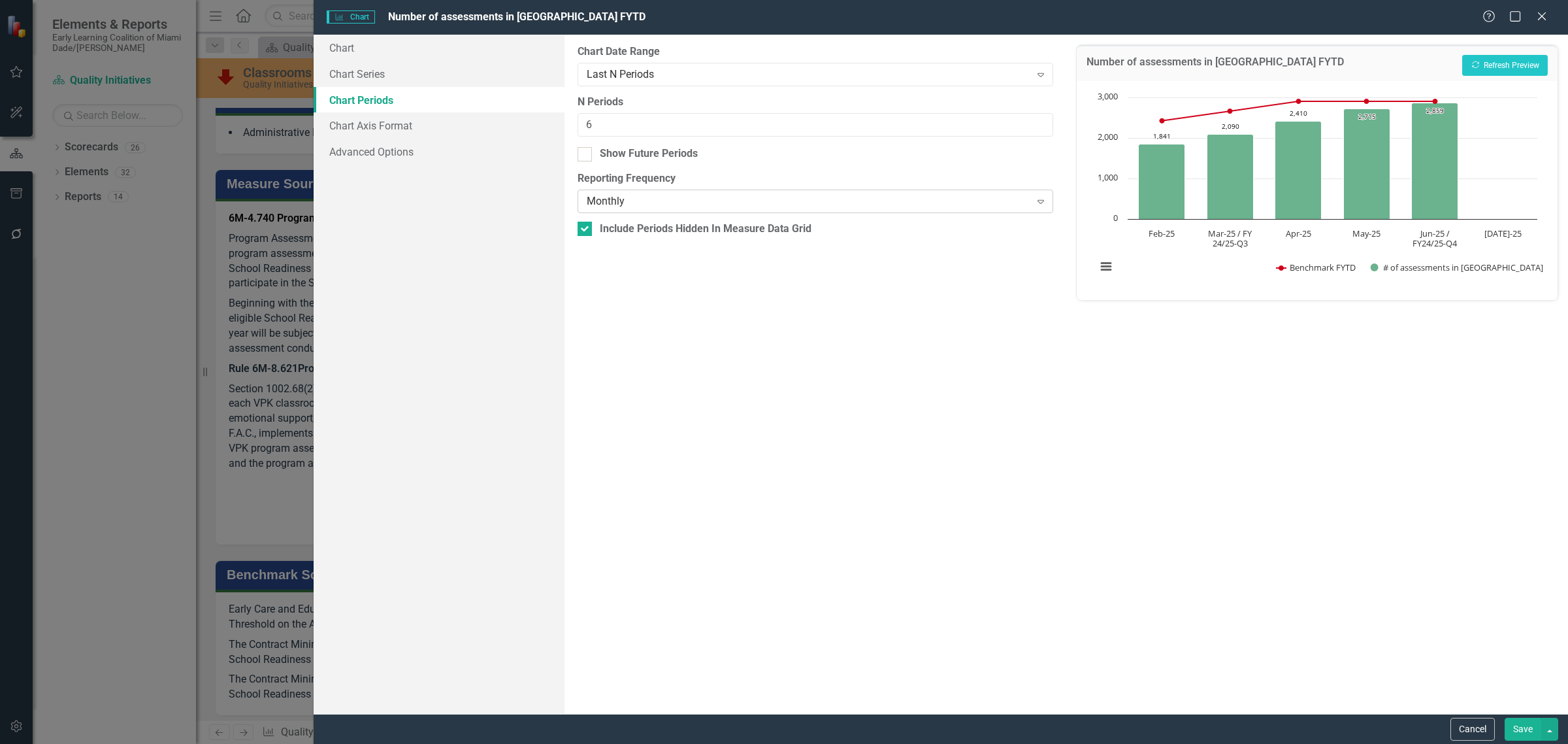
click at [686, 204] on div "Monthly" at bounding box center [808, 201] width 443 height 15
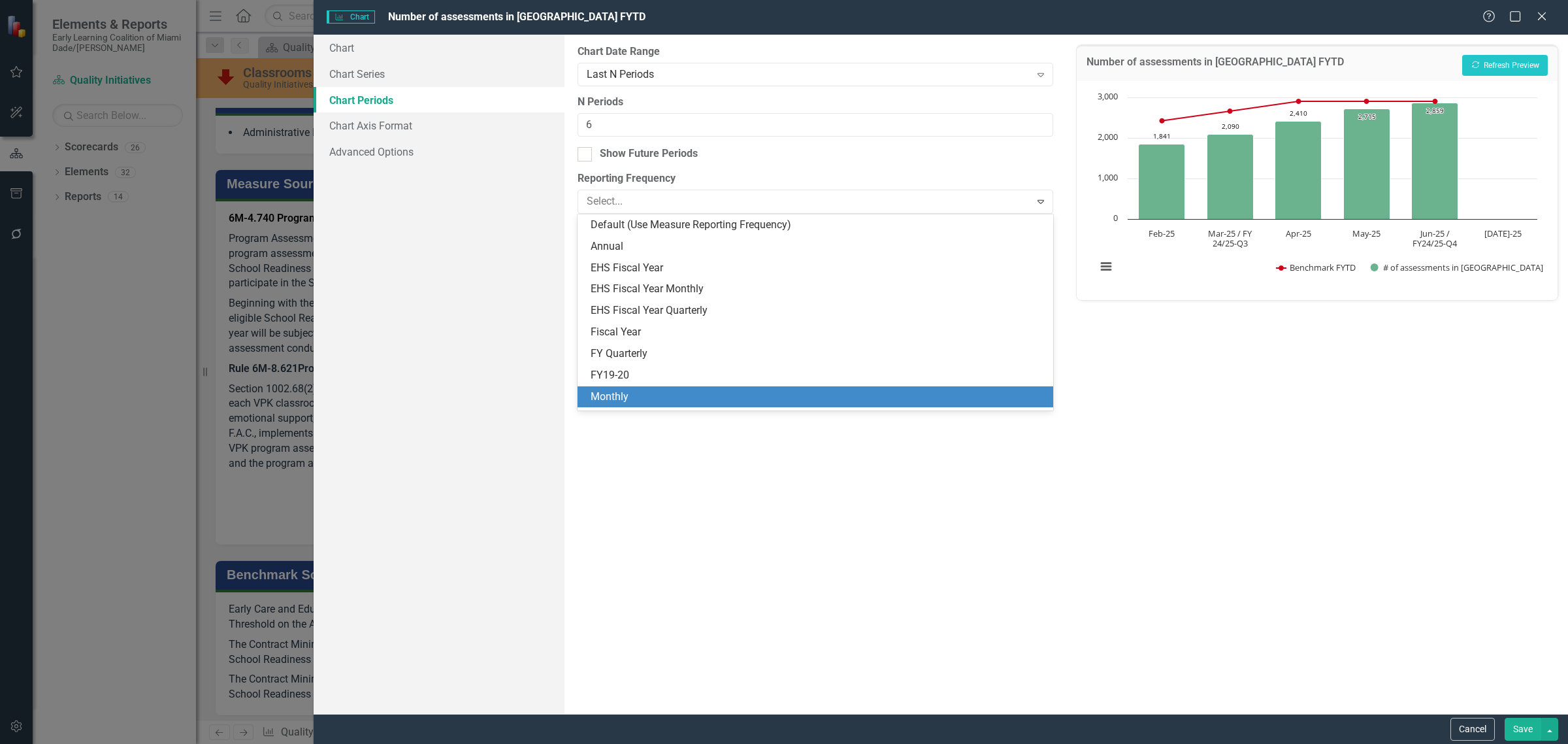
scroll to position [61, 0]
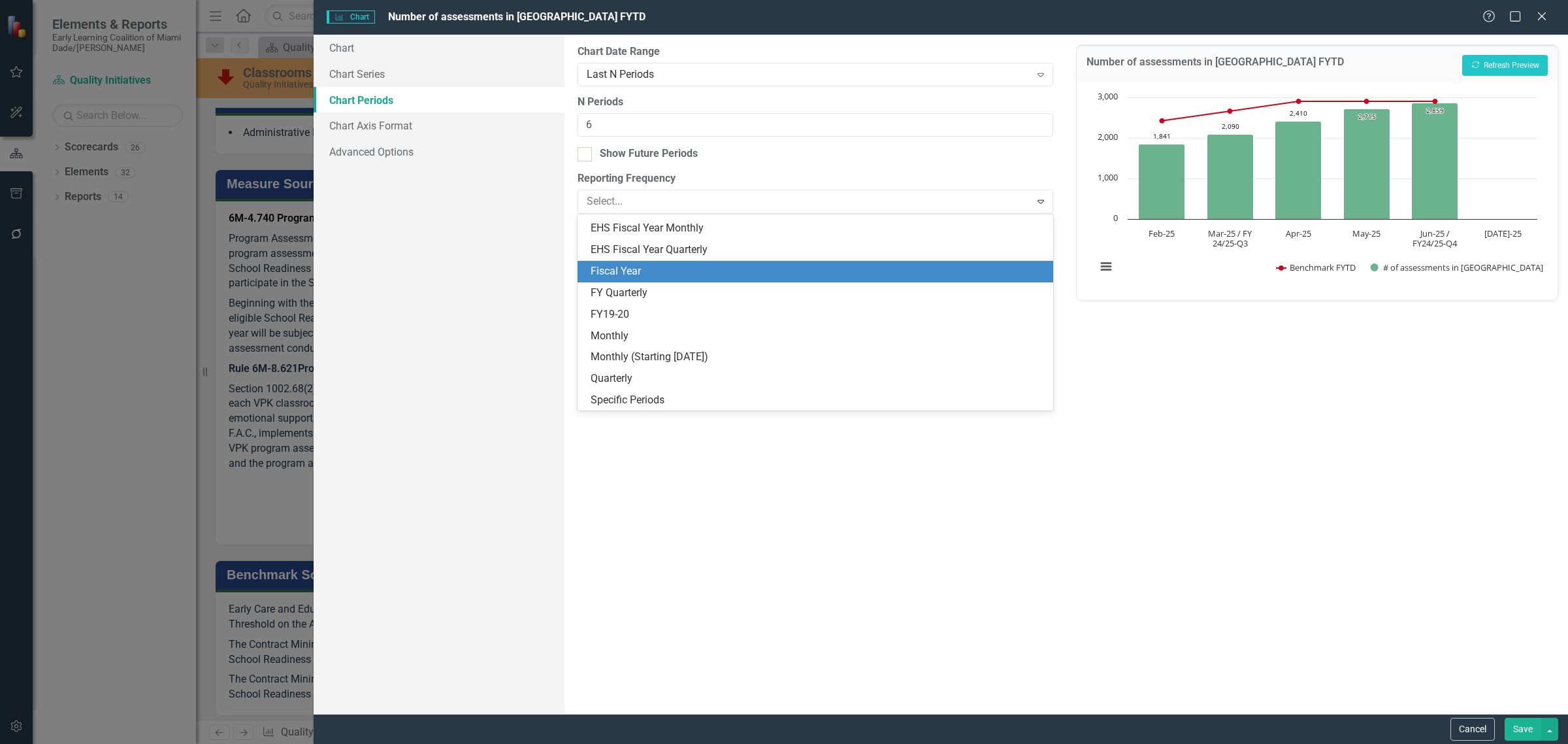
click at [690, 276] on div "Fiscal Year" at bounding box center [818, 271] width 455 height 15
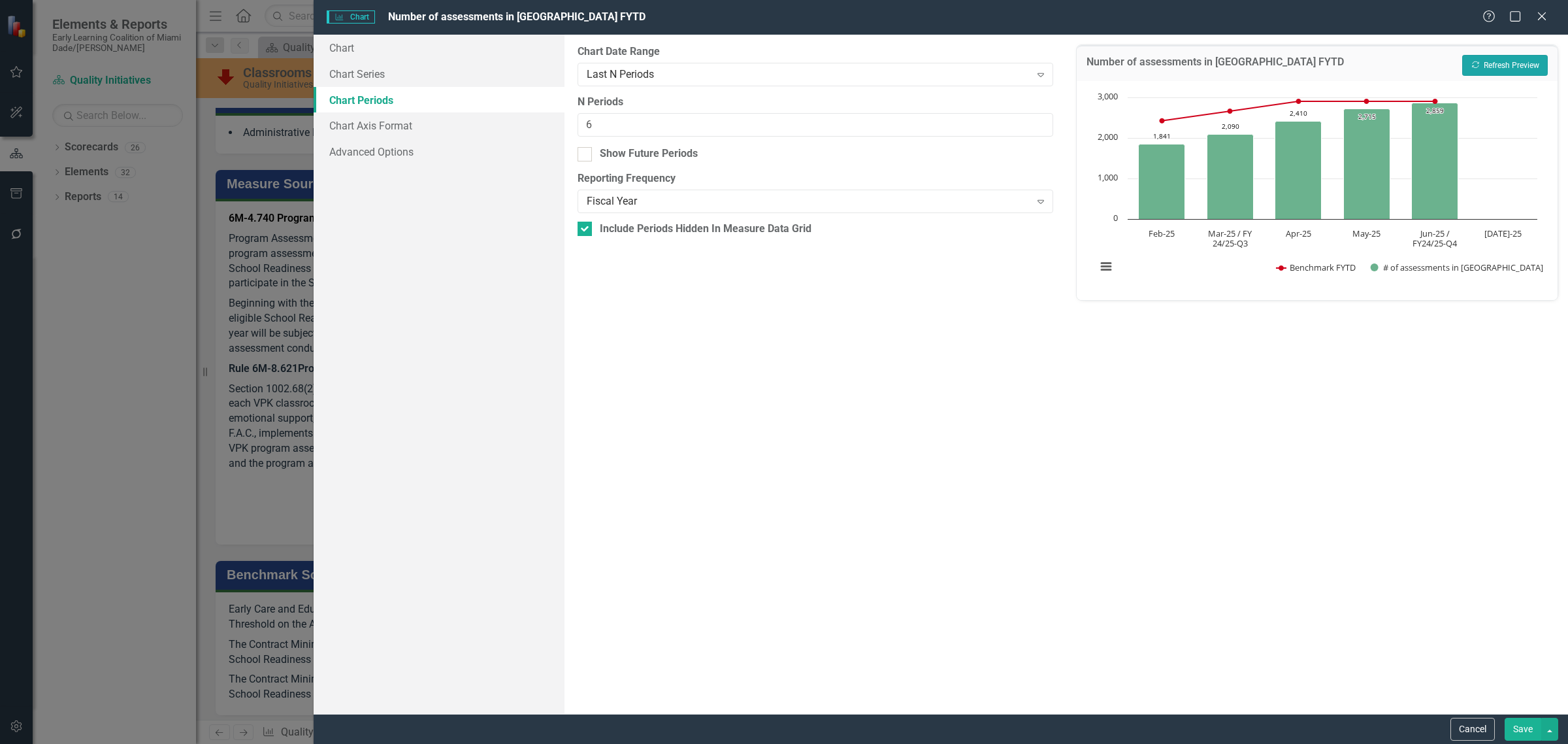
click at [1490, 69] on button "Recalculate Refresh Preview" at bounding box center [1505, 65] width 86 height 21
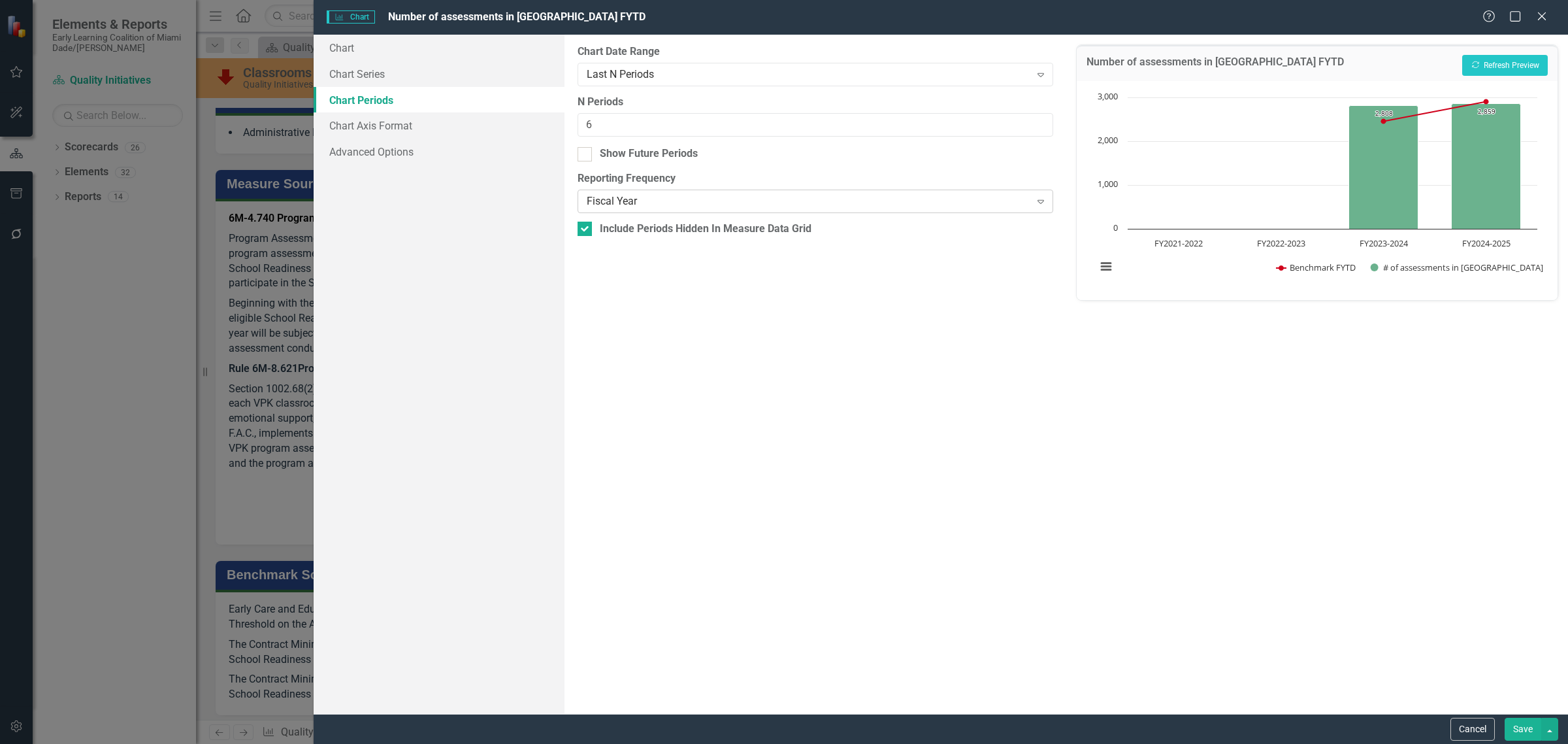
click at [737, 194] on div "Fiscal Year" at bounding box center [808, 201] width 443 height 15
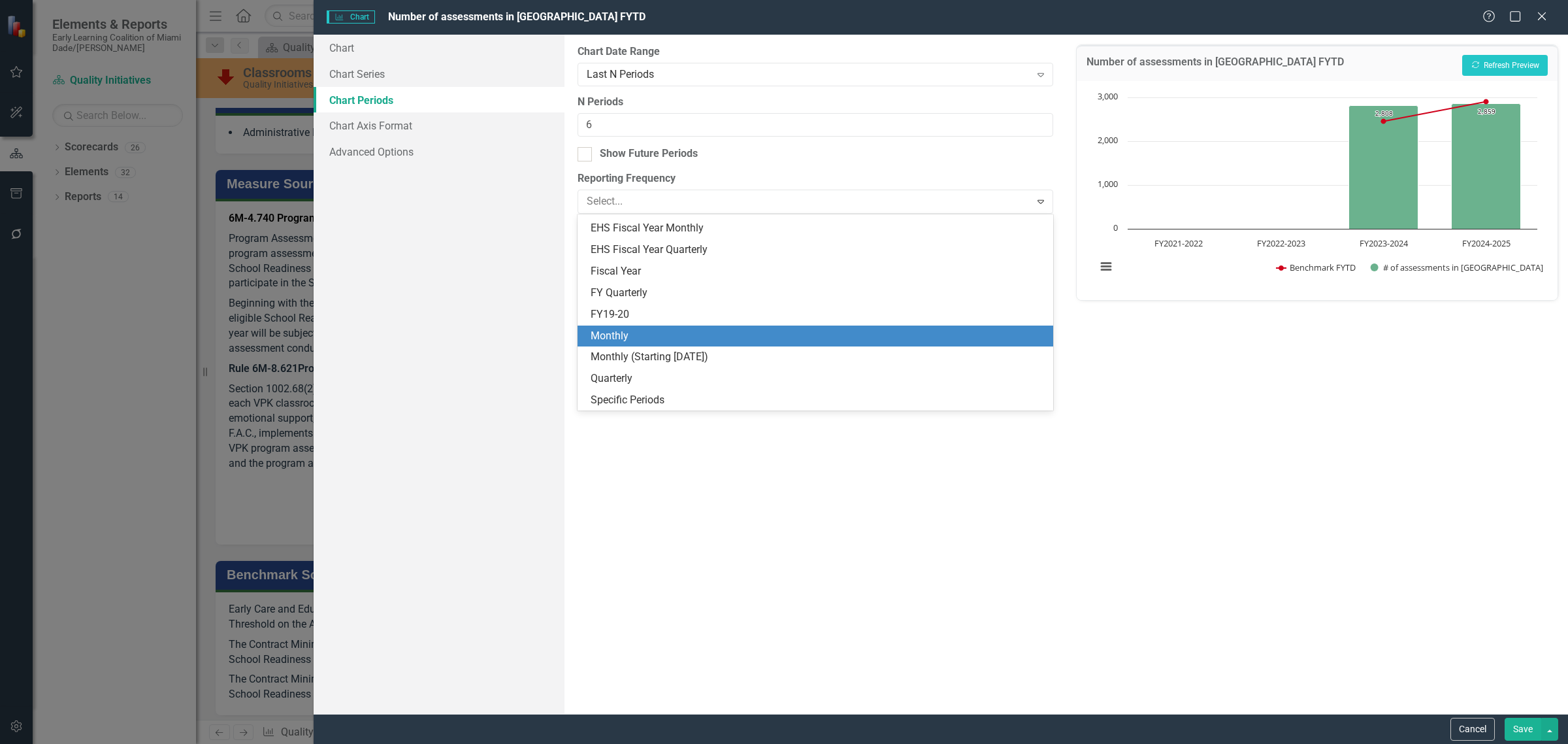
click at [750, 335] on div "Monthly" at bounding box center [818, 336] width 455 height 15
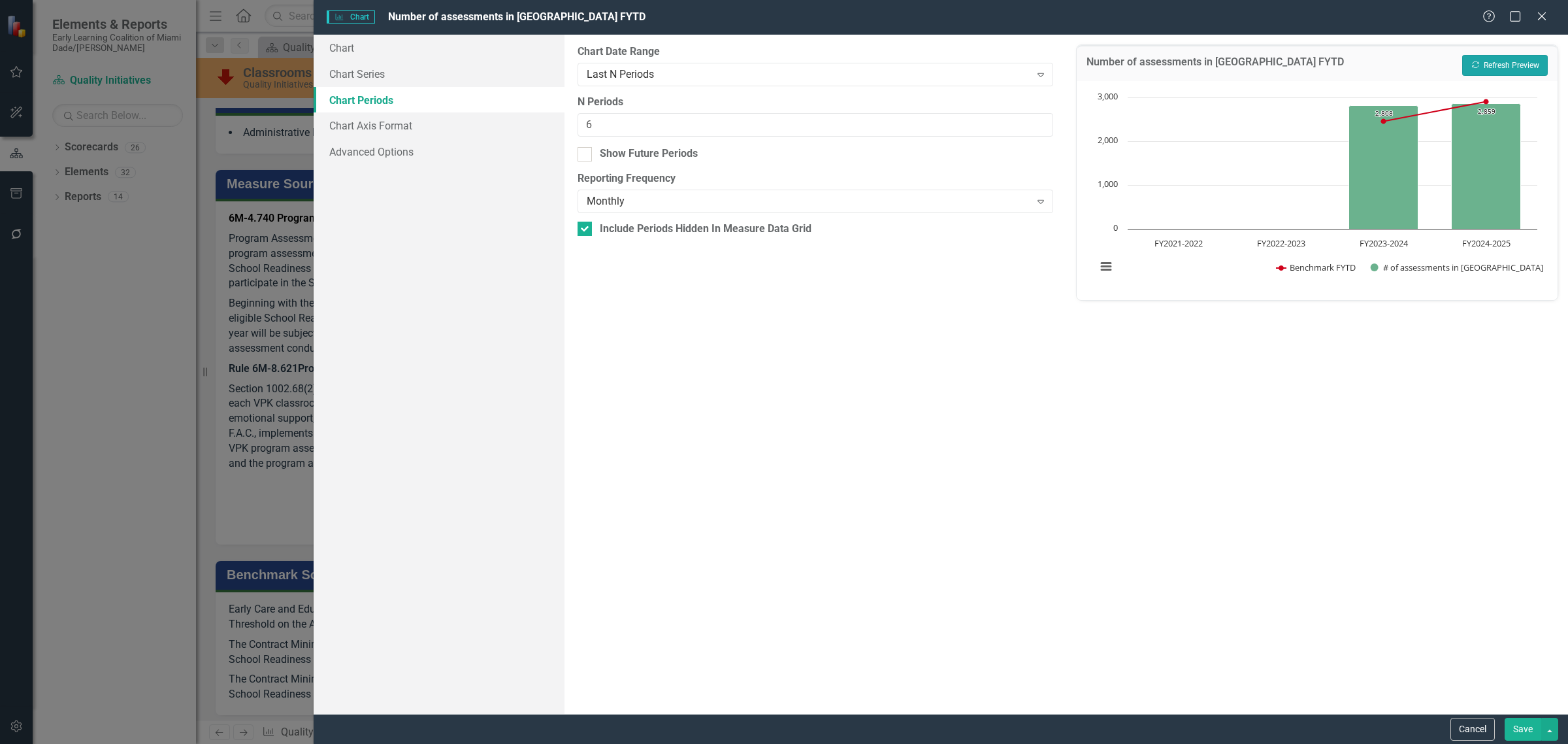
click at [1506, 63] on button "Recalculate Refresh Preview" at bounding box center [1505, 65] width 86 height 21
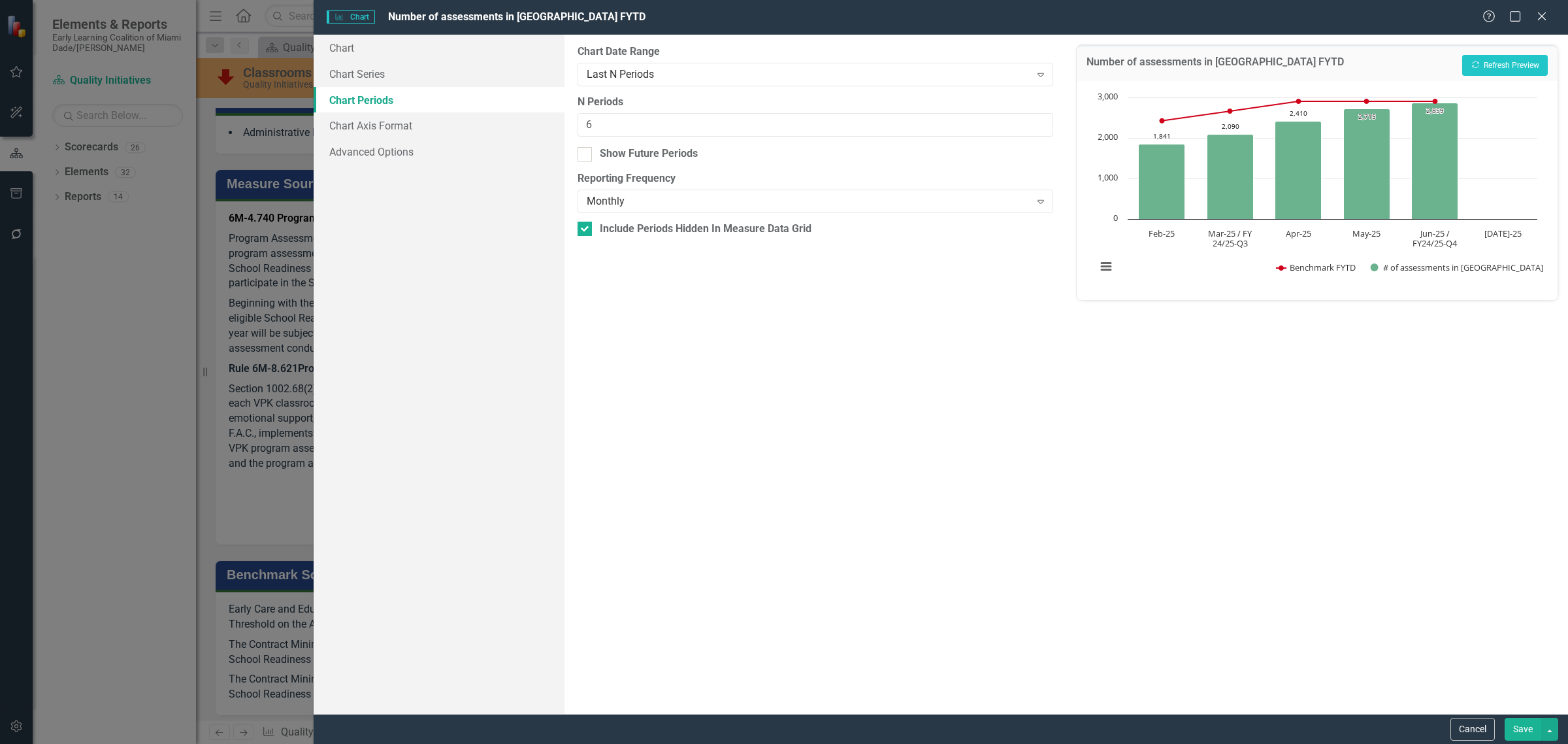
click at [1520, 727] on button "Save" at bounding box center [1523, 728] width 37 height 23
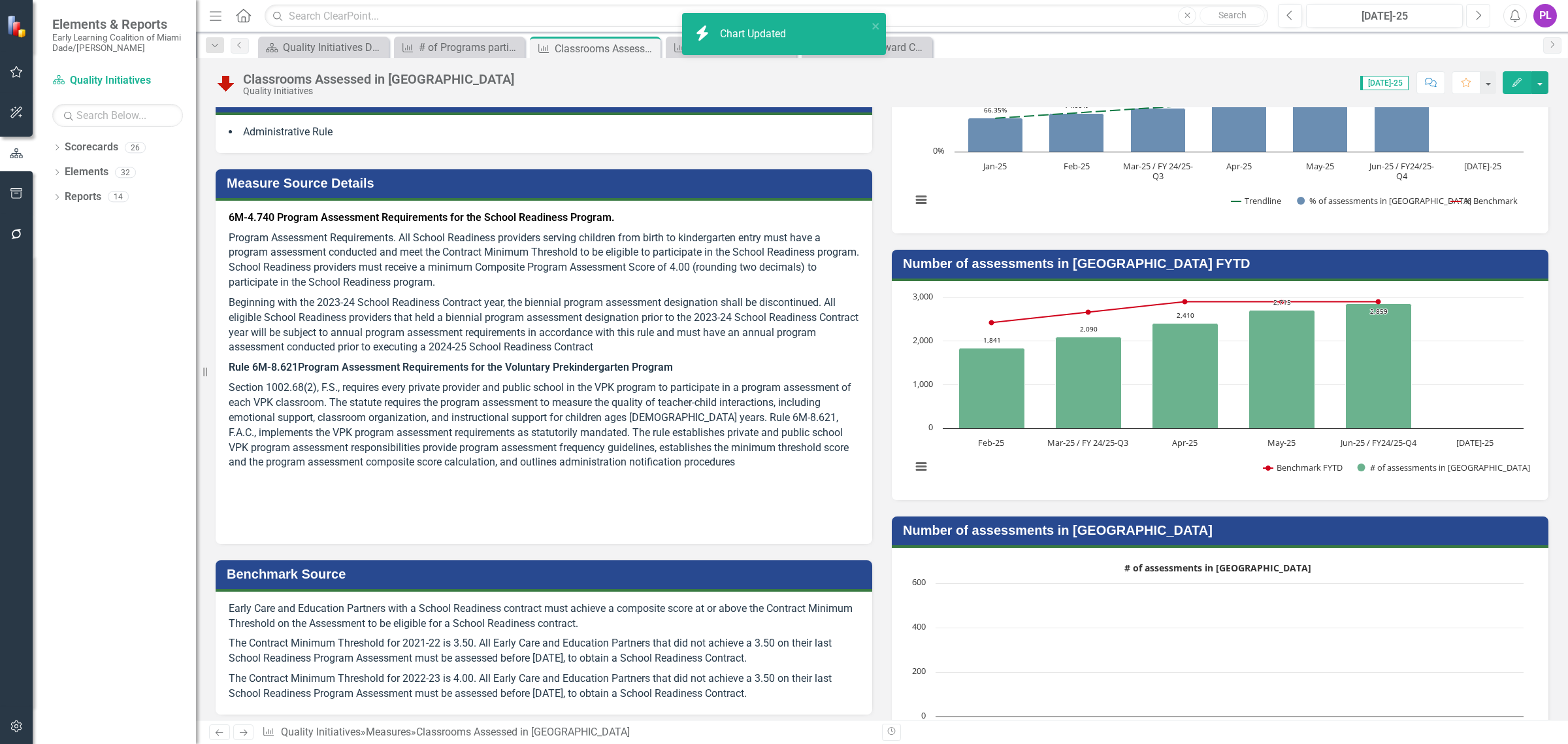
click at [1480, 13] on button "Next" at bounding box center [1478, 16] width 24 height 24
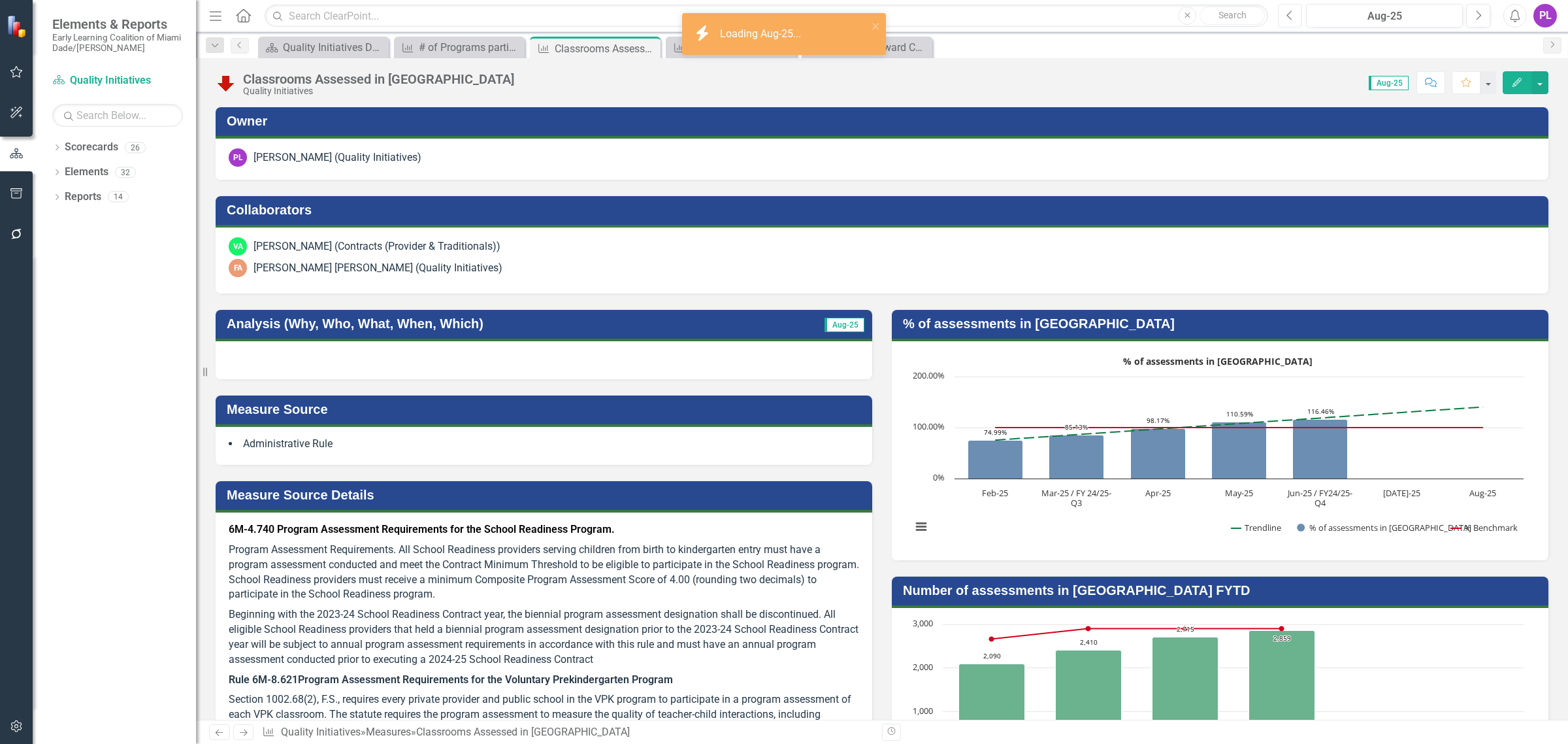
click at [1295, 15] on button "Previous" at bounding box center [1290, 16] width 24 height 24
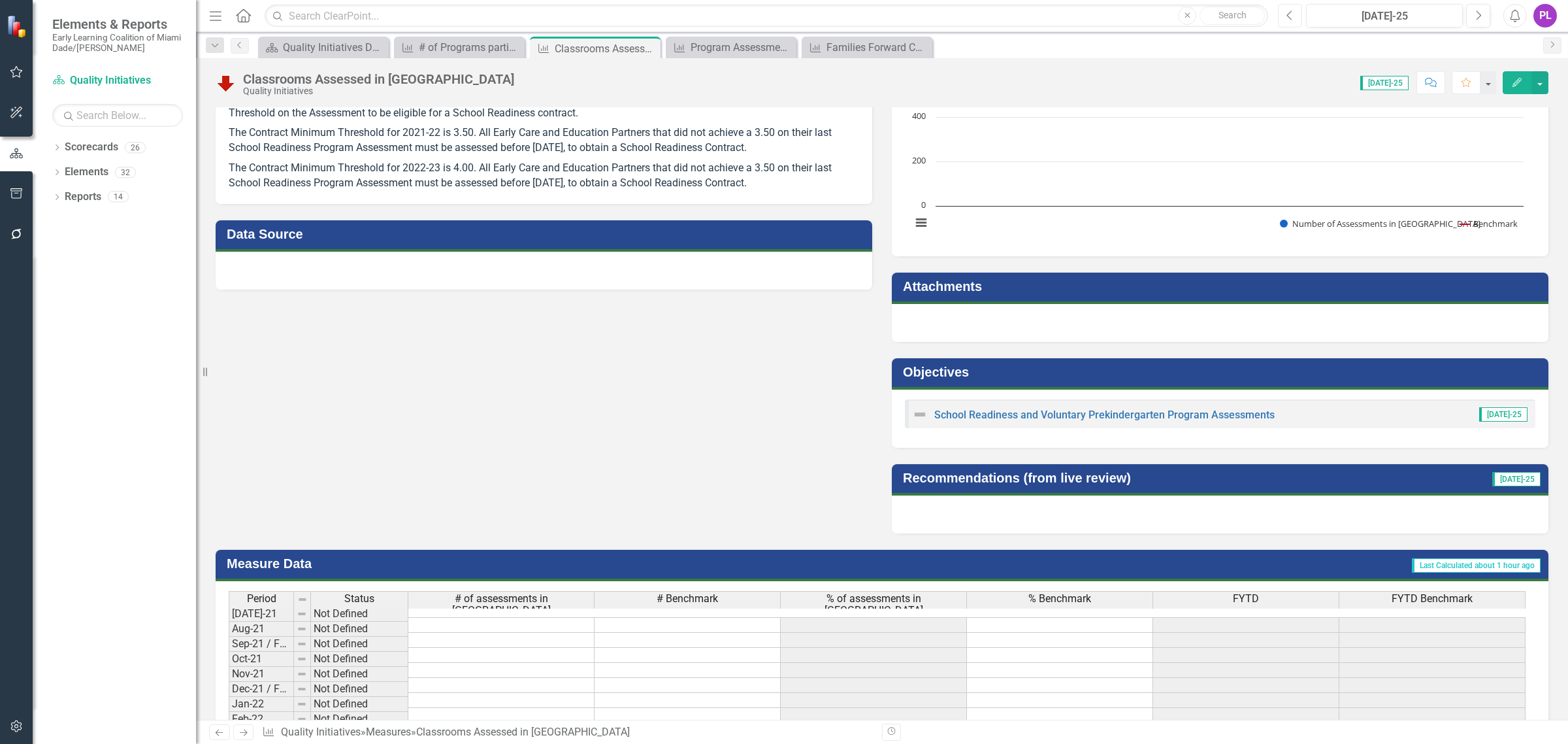
scroll to position [596, 0]
